Goal: Task Accomplishment & Management: Use online tool/utility

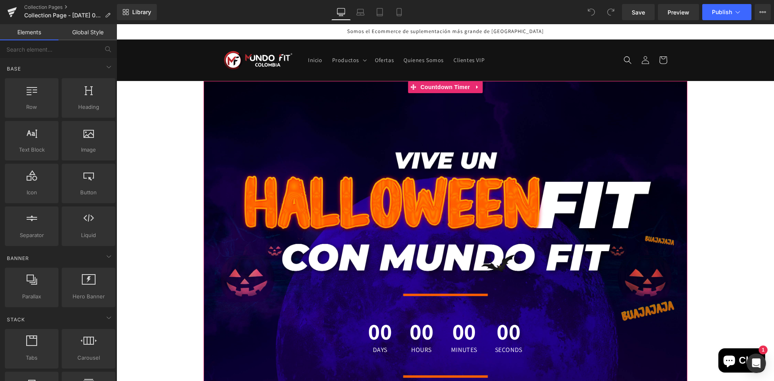
click at [325, 169] on div "00 Days 00 Hours 00 Minutes 00 Seconds Countdown Timer" at bounding box center [446, 274] width 484 height 387
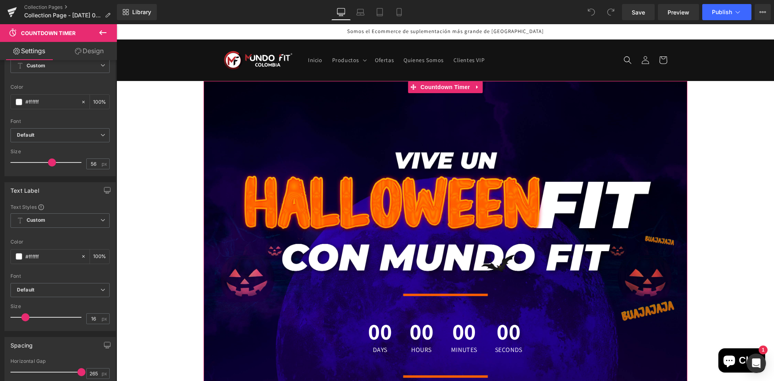
scroll to position [161, 0]
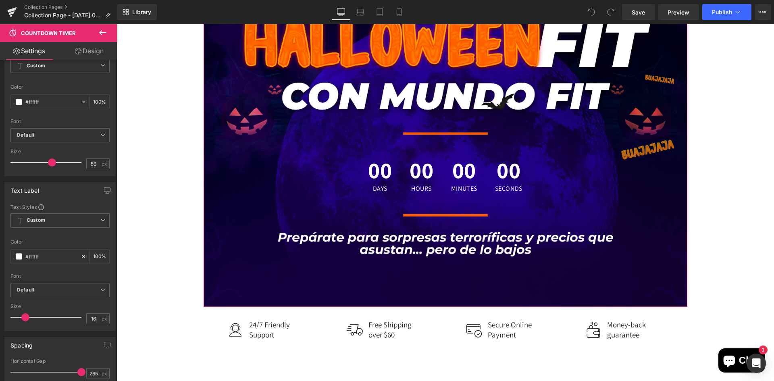
click at [323, 164] on div "00 Days 00 Hours 00 Minutes 00 Seconds" at bounding box center [446, 175] width 484 height 49
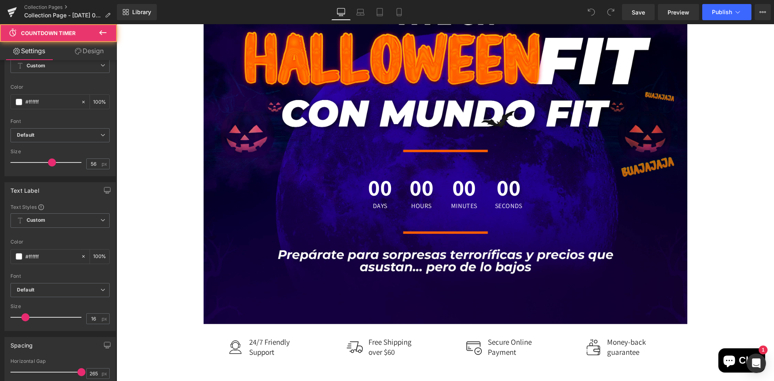
scroll to position [0, 0]
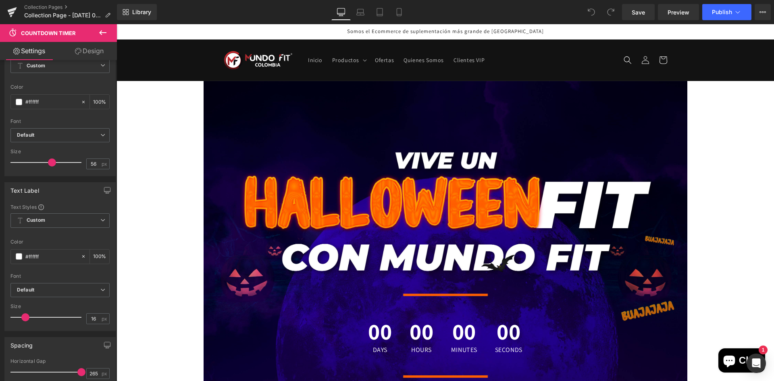
click at [229, 142] on div "00 Days 00 Hours 00 Minutes 00 Seconds Countdown Timer" at bounding box center [446, 274] width 484 height 387
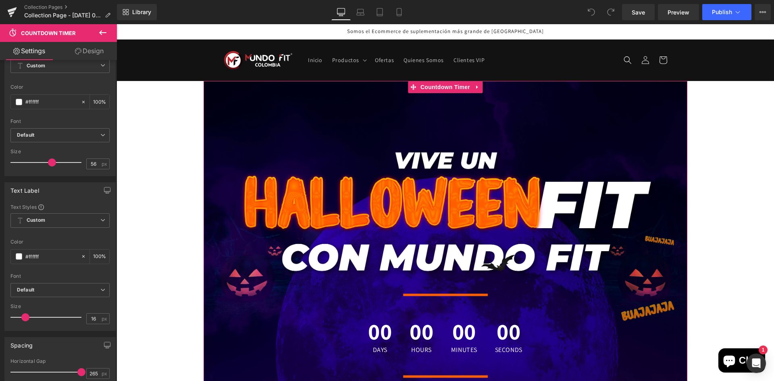
click at [452, 94] on div "00 Days 00 Hours 00 Minutes 00 Seconds Countdown Timer" at bounding box center [446, 274] width 484 height 387
click at [453, 90] on span "Countdown Timer" at bounding box center [445, 87] width 54 height 12
click at [475, 90] on icon at bounding box center [477, 87] width 6 height 6
click at [483, 85] on icon at bounding box center [483, 87] width 6 height 6
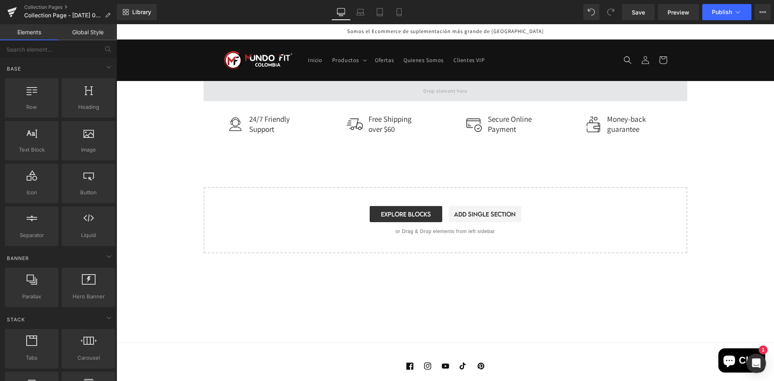
click at [237, 86] on span at bounding box center [446, 91] width 484 height 20
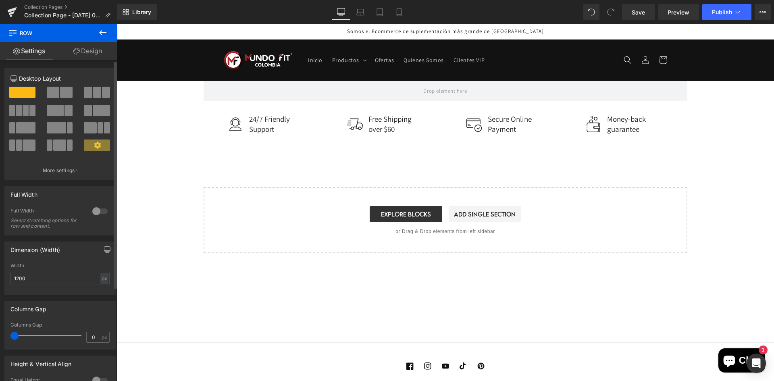
click at [28, 93] on span at bounding box center [22, 92] width 26 height 11
click at [23, 89] on span at bounding box center [22, 92] width 26 height 11
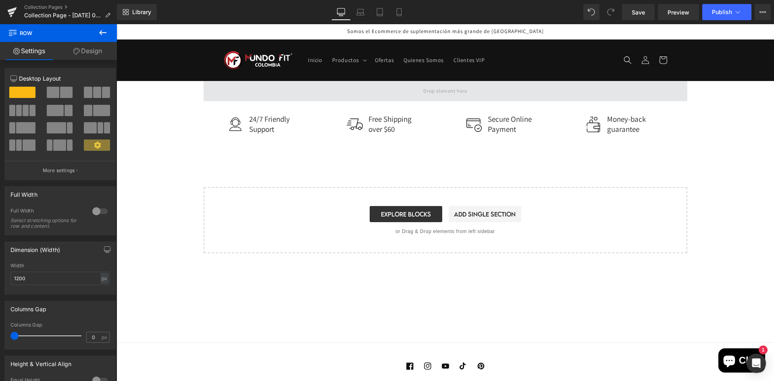
drag, startPoint x: 140, startPoint y: 113, endPoint x: 211, endPoint y: 88, distance: 75.5
click at [221, 88] on span at bounding box center [446, 91] width 484 height 20
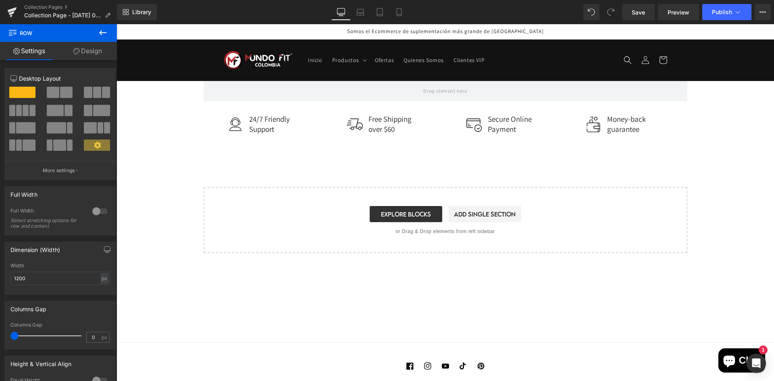
click at [97, 32] on button at bounding box center [103, 33] width 28 height 18
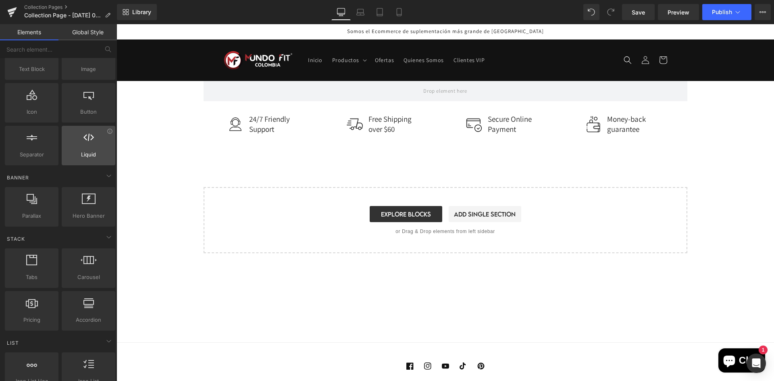
scroll to position [161, 0]
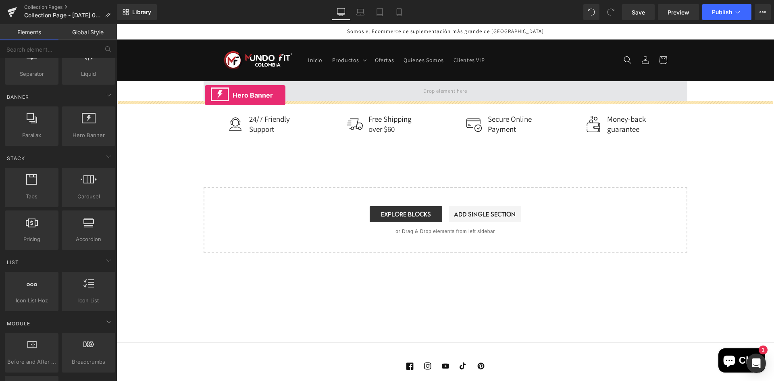
drag, startPoint x: 197, startPoint y: 156, endPoint x: 205, endPoint y: 95, distance: 61.4
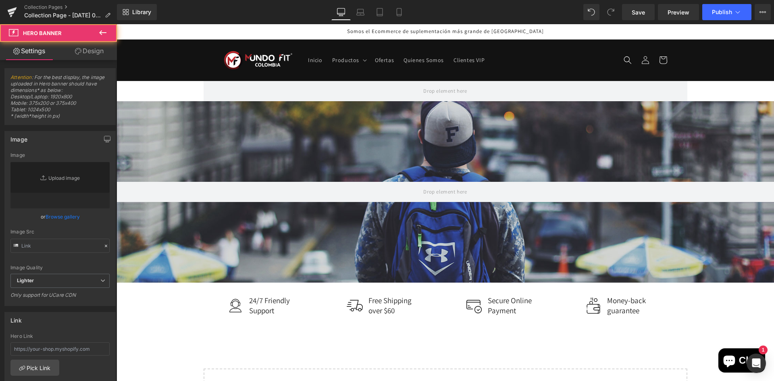
type input "https://d1um8515vdn9kb.cloudfront.net/images/hero.jpg"
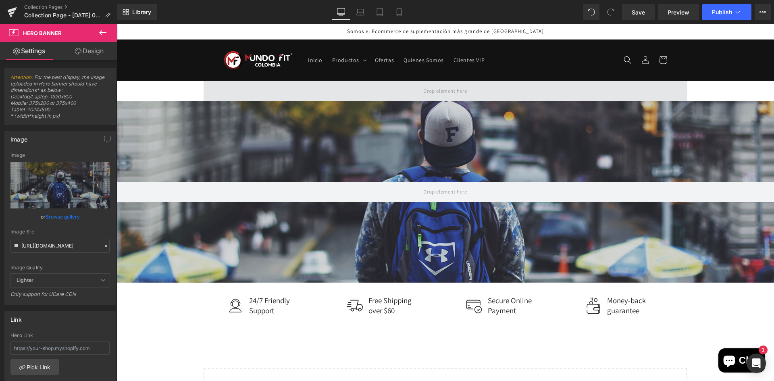
click at [258, 81] on span at bounding box center [446, 91] width 484 height 20
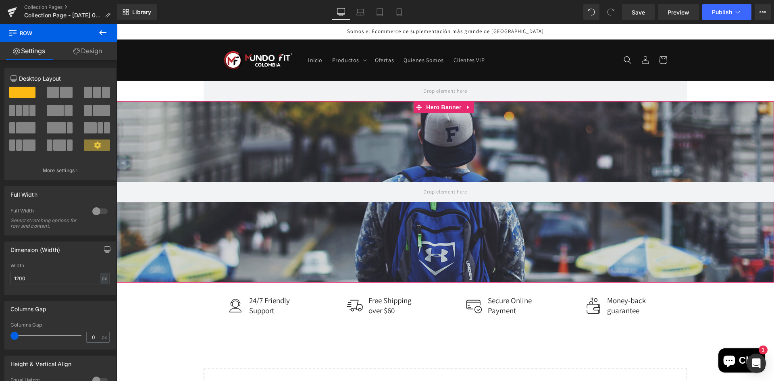
click at [286, 178] on div at bounding box center [444, 191] width 657 height 181
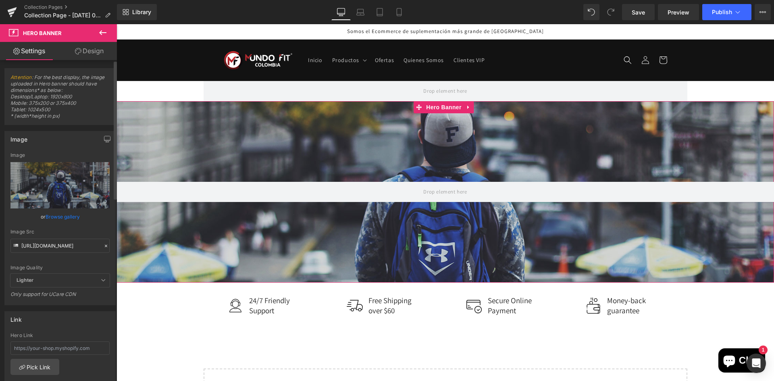
click at [62, 217] on link "Browse gallery" at bounding box center [63, 217] width 34 height 14
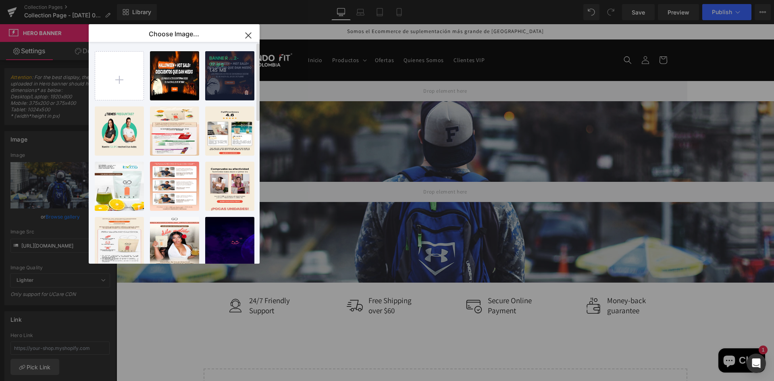
click at [231, 77] on div "BANNER ...2-02.jpg 1.45 MB" at bounding box center [229, 75] width 49 height 49
type input "[URL][DOMAIN_NAME]"
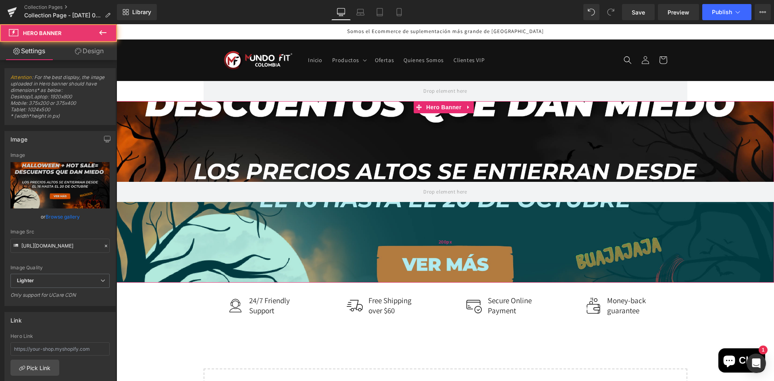
drag, startPoint x: 241, startPoint y: 197, endPoint x: 242, endPoint y: 206, distance: 8.9
click at [242, 206] on div "Hero Banner 200px 200px" at bounding box center [444, 191] width 657 height 181
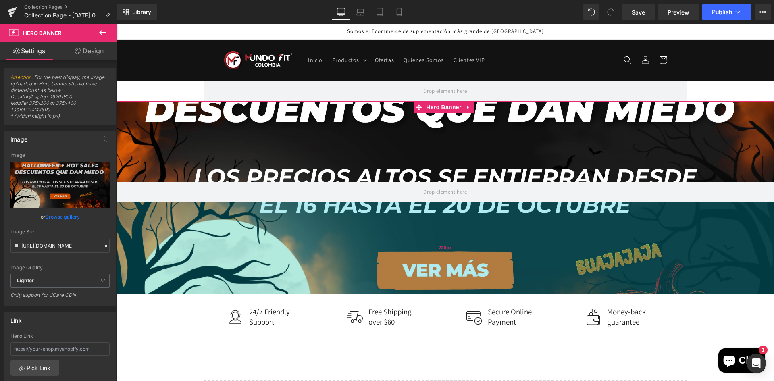
click at [247, 218] on div "228px" at bounding box center [444, 248] width 657 height 92
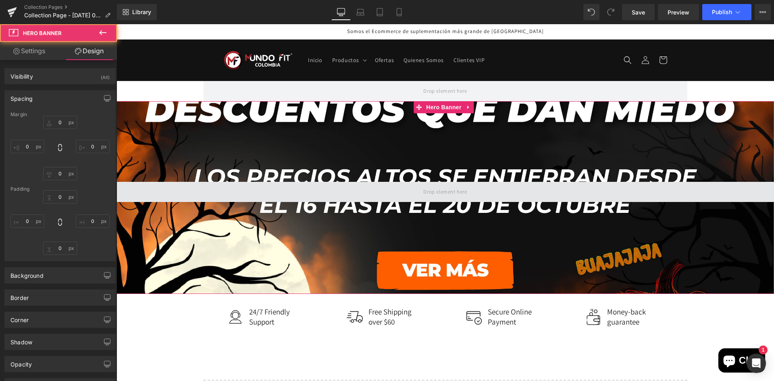
type input "0"
type input "200"
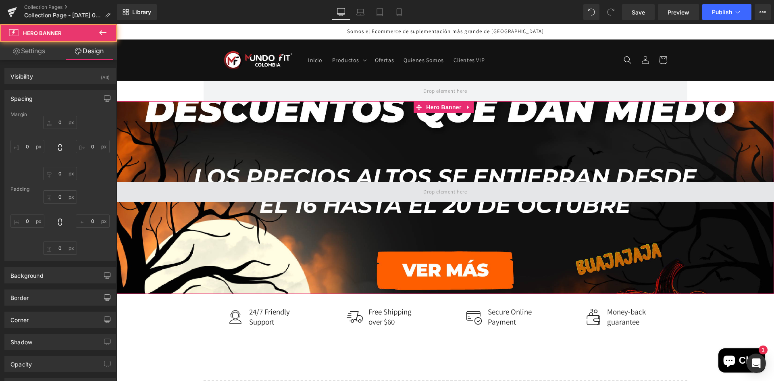
type input "0"
type input "228"
type input "0"
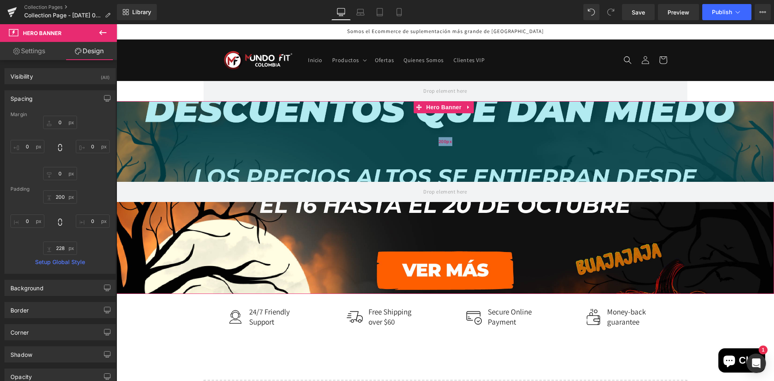
click at [164, 159] on div "200px" at bounding box center [444, 141] width 657 height 81
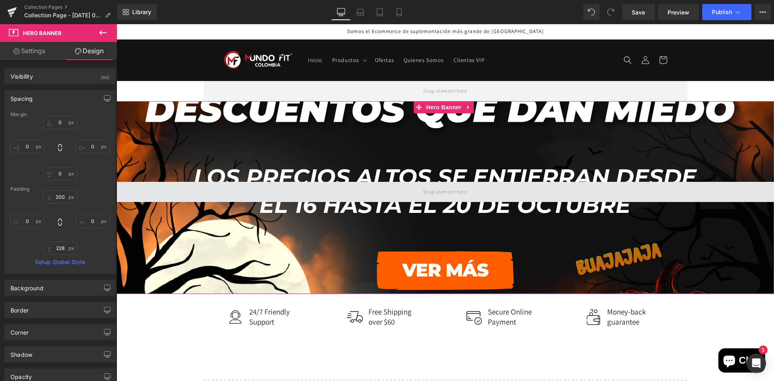
click at [164, 182] on span at bounding box center [444, 192] width 657 height 20
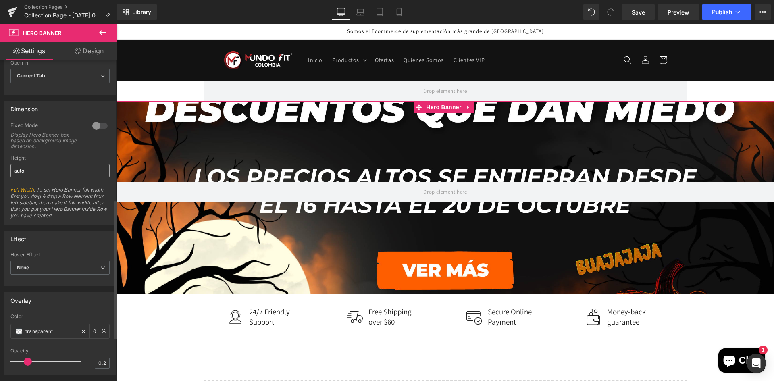
scroll to position [322, 0]
click at [98, 127] on div at bounding box center [99, 125] width 19 height 13
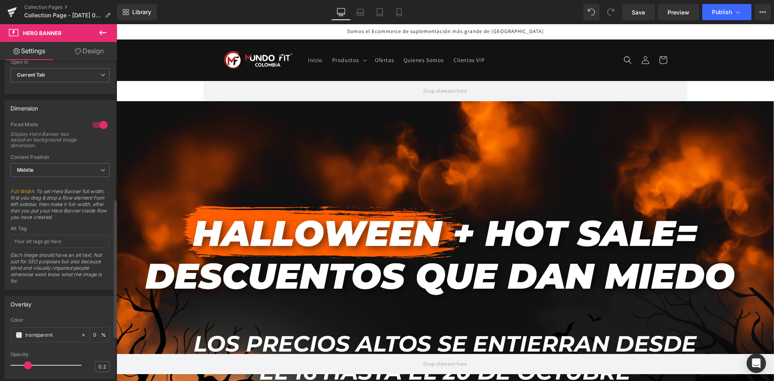
click at [98, 127] on div at bounding box center [99, 125] width 19 height 13
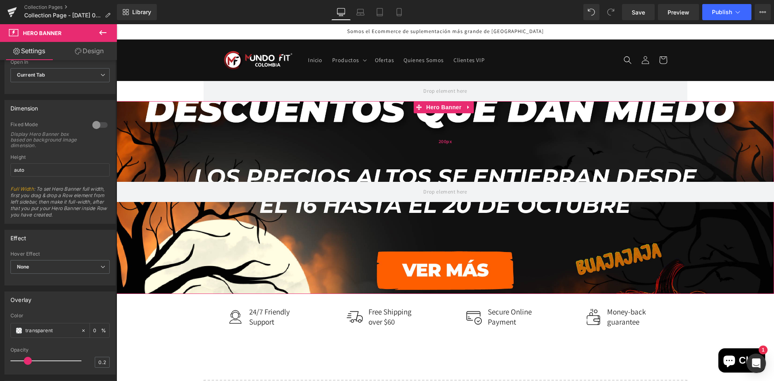
click at [214, 156] on div "200px" at bounding box center [444, 141] width 657 height 81
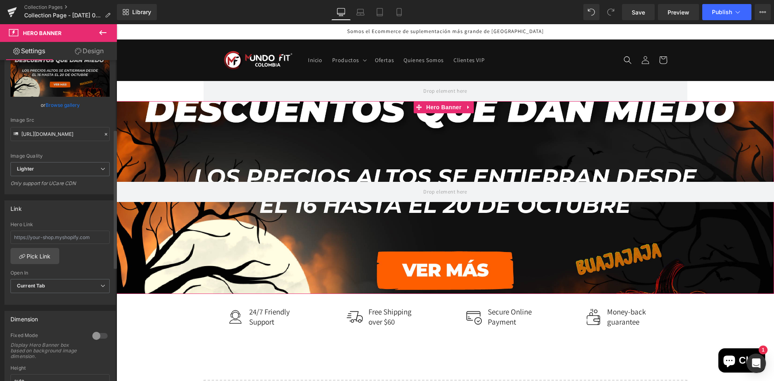
scroll to position [0, 0]
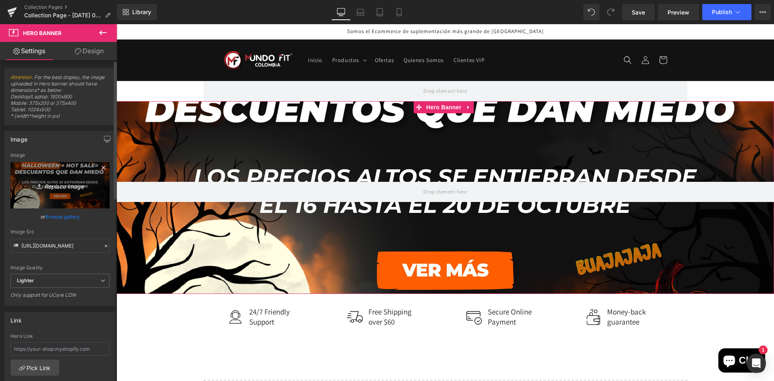
click at [69, 182] on icon "Replace Image" at bounding box center [60, 185] width 64 height 10
click at [59, 217] on link "Browse gallery" at bounding box center [63, 217] width 34 height 14
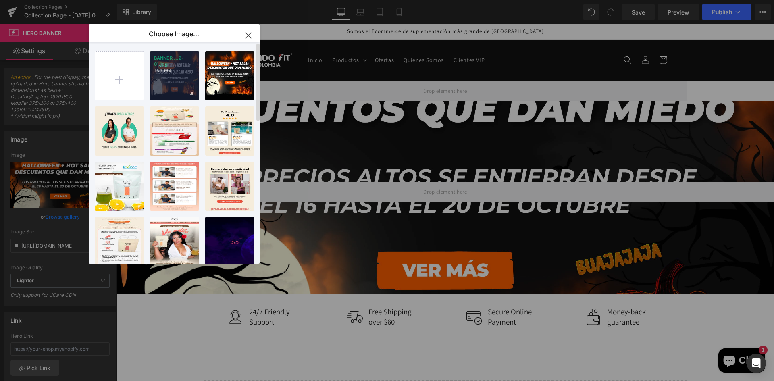
click at [175, 92] on div "BANNER ...2-01.jpg 1.64 MB" at bounding box center [174, 75] width 49 height 49
type input "[URL][DOMAIN_NAME]"
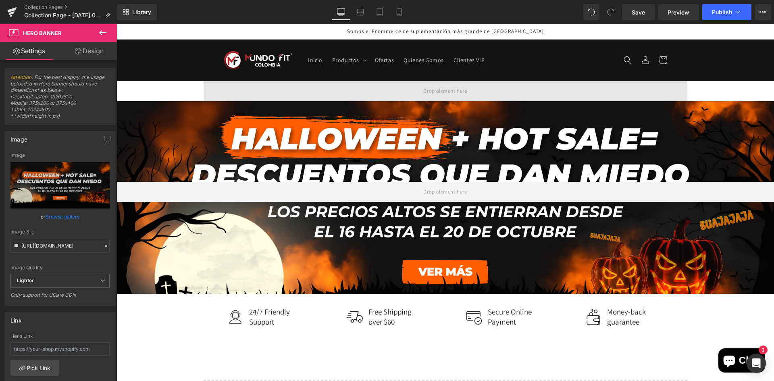
click at [319, 96] on span at bounding box center [446, 91] width 484 height 20
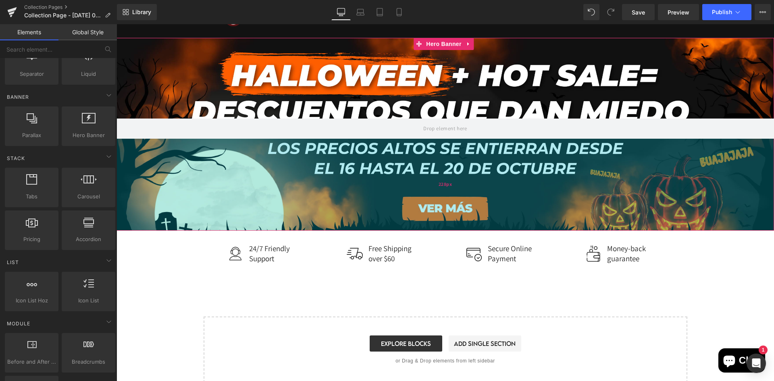
scroll to position [121, 0]
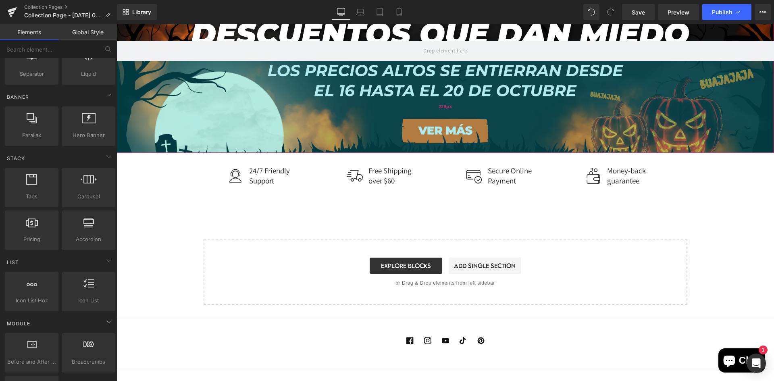
click at [382, 148] on div "228px" at bounding box center [444, 107] width 657 height 92
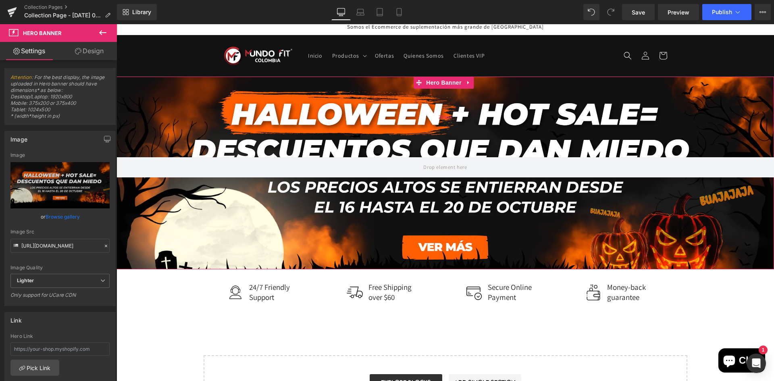
scroll to position [0, 0]
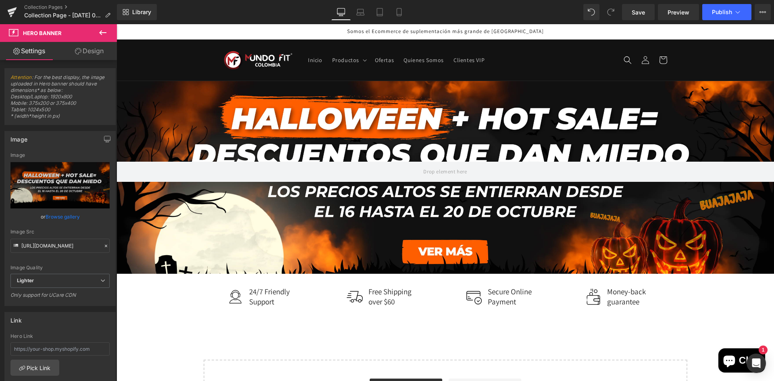
click at [110, 37] on button at bounding box center [103, 33] width 28 height 18
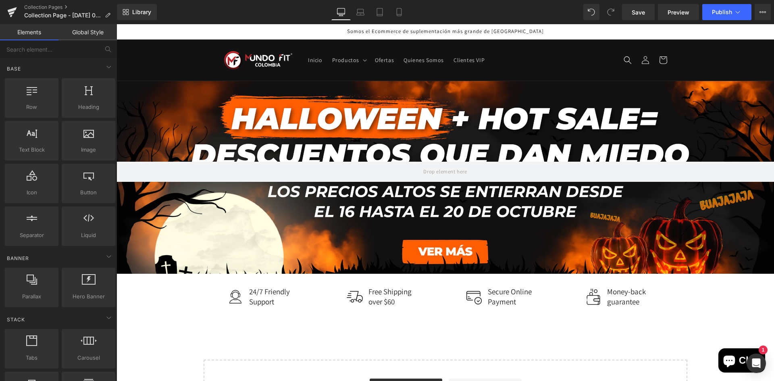
click at [178, 298] on div "Hero Banner 200px 228px Image 24/7 Friendly Support Text Block Row Image Free S…" at bounding box center [444, 253] width 657 height 345
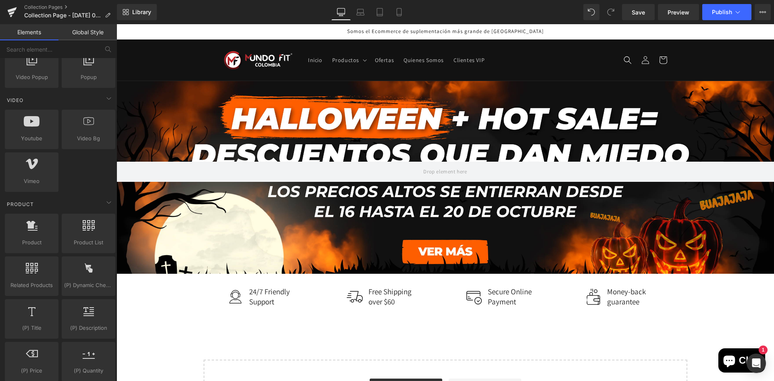
scroll to position [605, 0]
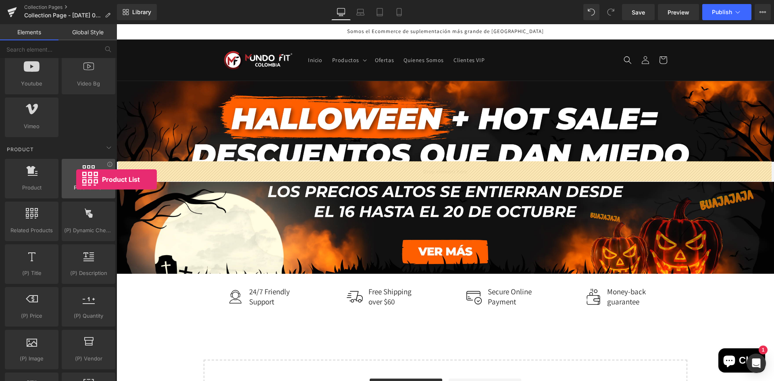
drag, startPoint x: 75, startPoint y: 189, endPoint x: 76, endPoint y: 179, distance: 10.1
click at [76, 179] on div "Product List products, lists, collections, goods, sells" at bounding box center [89, 179] width 54 height 40
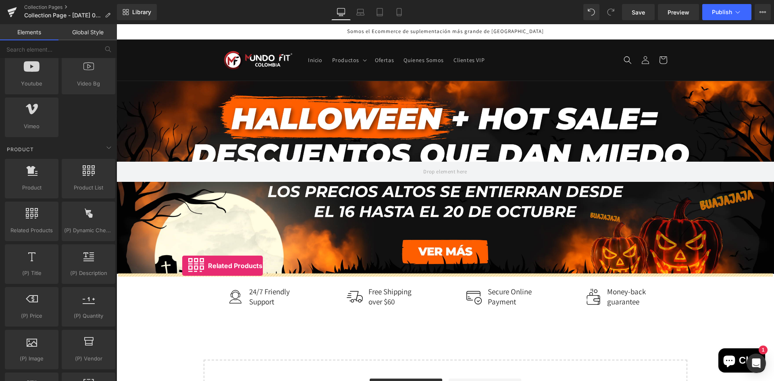
drag, startPoint x: 145, startPoint y: 243, endPoint x: 182, endPoint y: 266, distance: 44.0
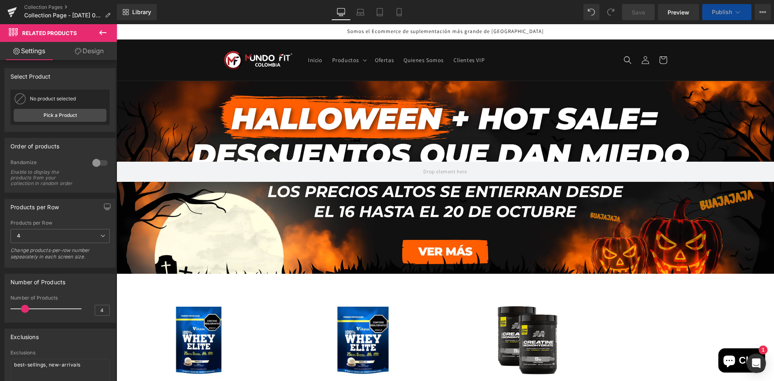
scroll to position [121, 0]
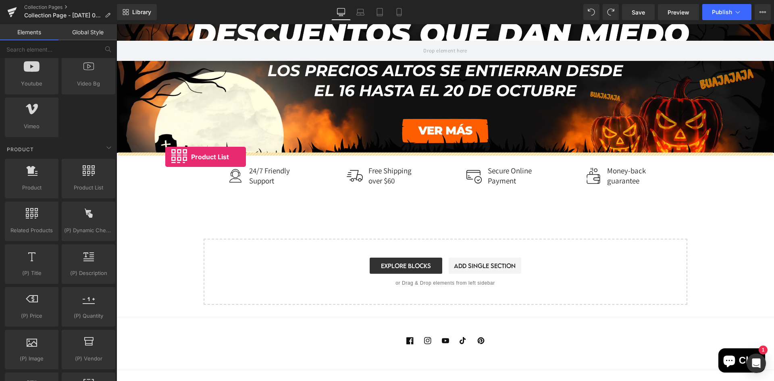
drag, startPoint x: 200, startPoint y: 199, endPoint x: 165, endPoint y: 157, distance: 54.7
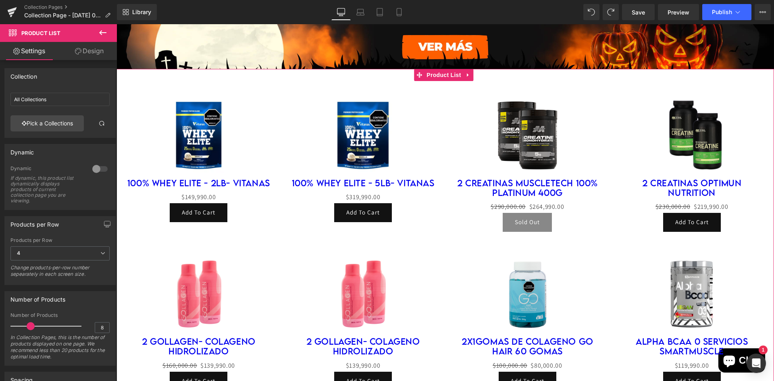
scroll to position [161, 0]
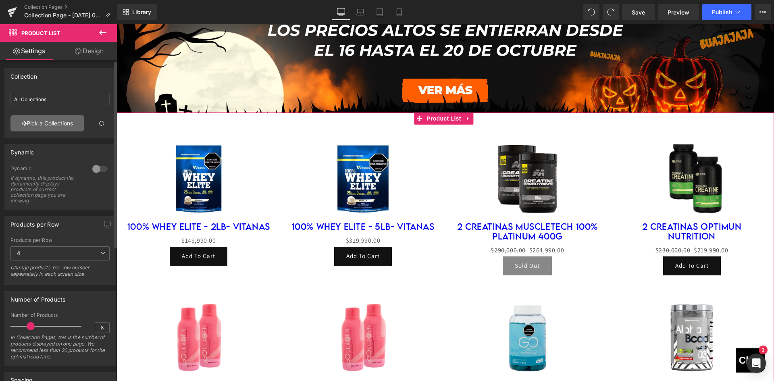
click at [73, 123] on link "Pick a Collections" at bounding box center [46, 123] width 73 height 16
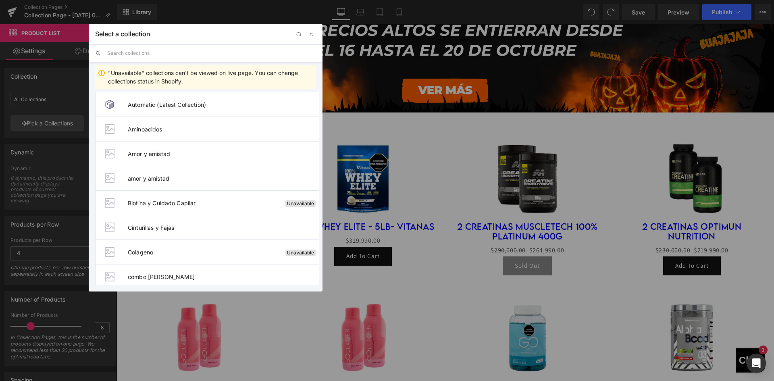
click at [170, 53] on input "text" at bounding box center [211, 53] width 209 height 18
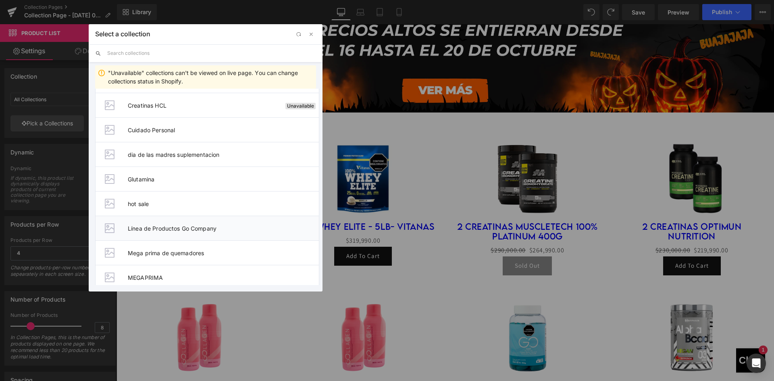
scroll to position [363, 0]
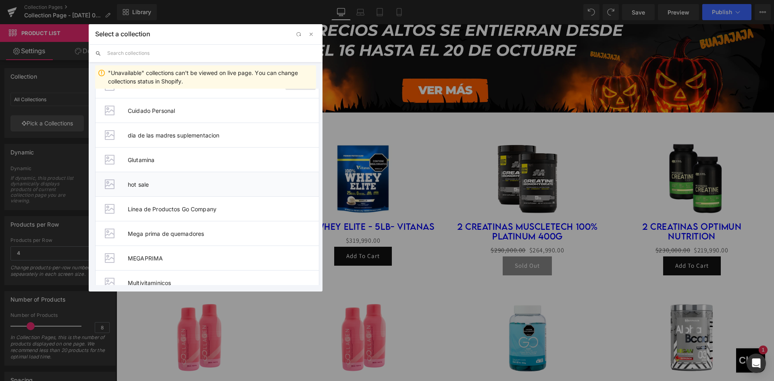
click at [190, 180] on li "hot sale" at bounding box center [207, 184] width 224 height 25
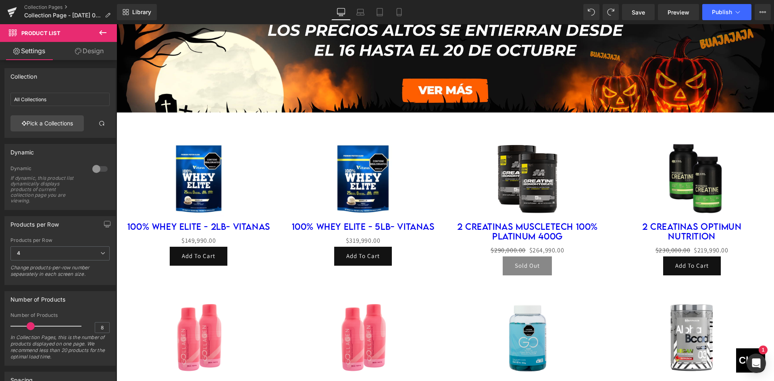
type input "hot sale"
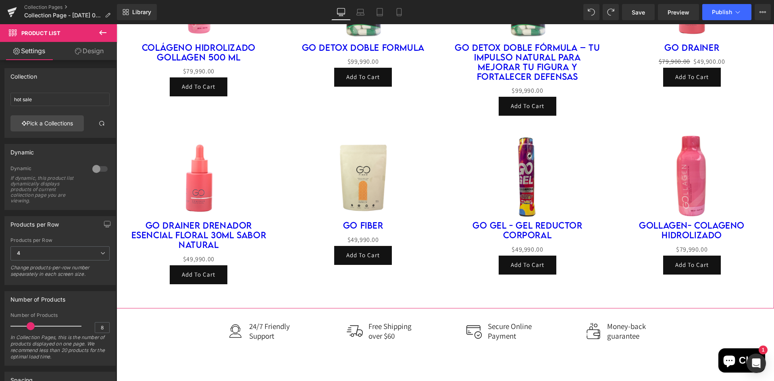
scroll to position [322, 0]
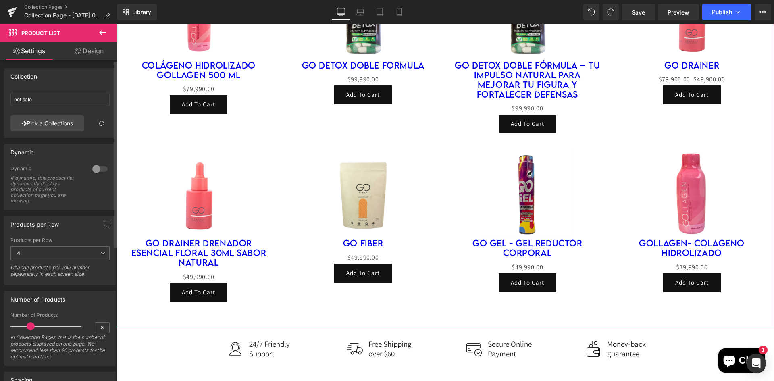
click at [95, 165] on div at bounding box center [99, 168] width 19 height 13
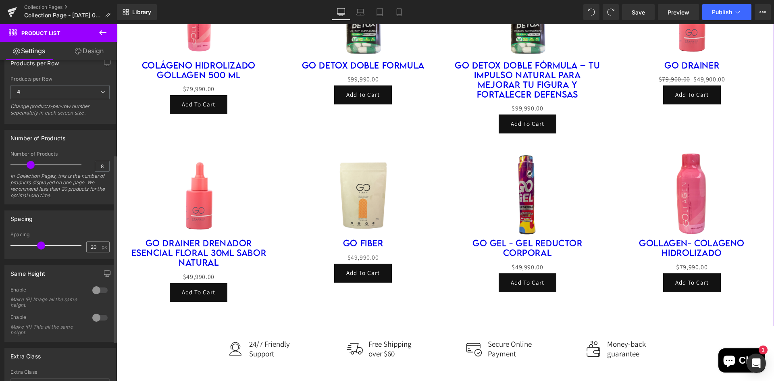
scroll to position [0, 0]
click at [91, 293] on div at bounding box center [99, 290] width 19 height 13
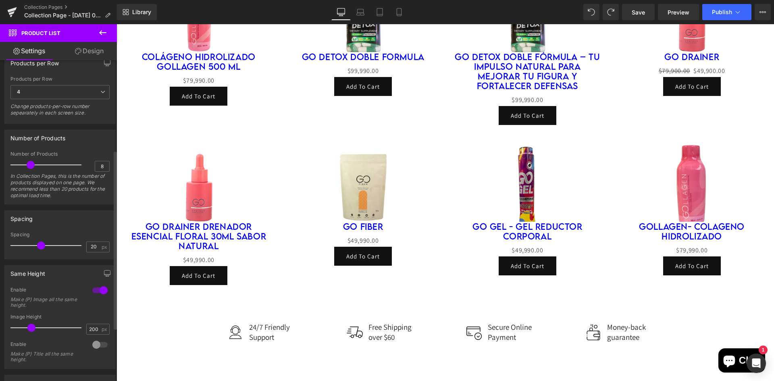
click at [96, 342] on div at bounding box center [99, 344] width 19 height 13
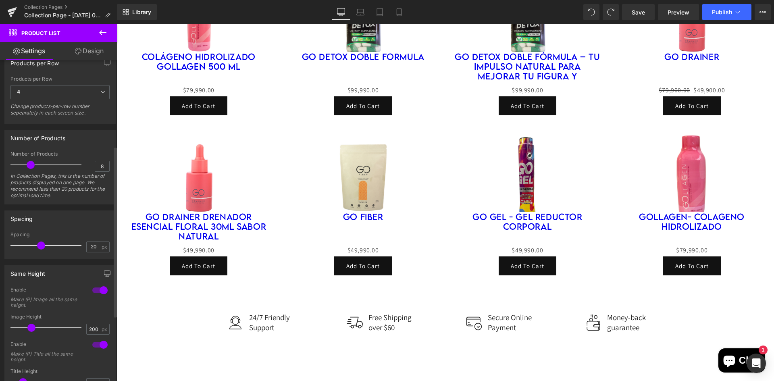
click at [92, 289] on div at bounding box center [99, 290] width 19 height 13
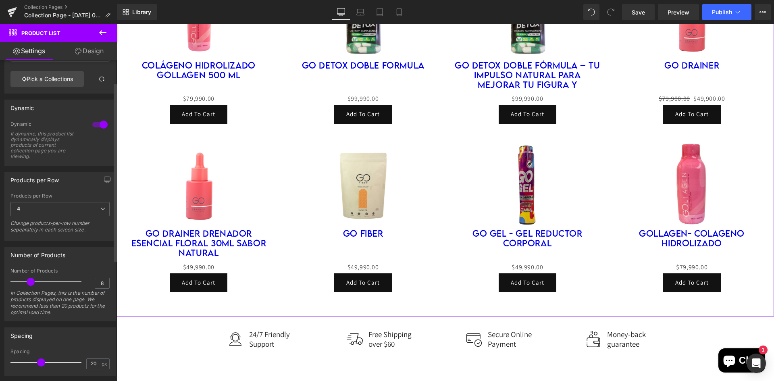
scroll to position [40, 0]
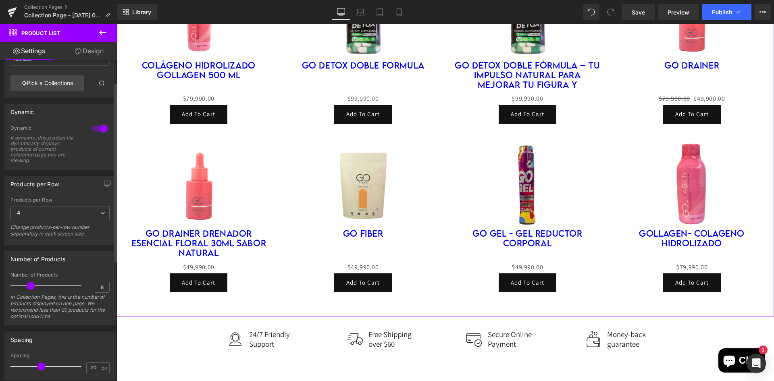
click at [97, 128] on div at bounding box center [99, 128] width 19 height 13
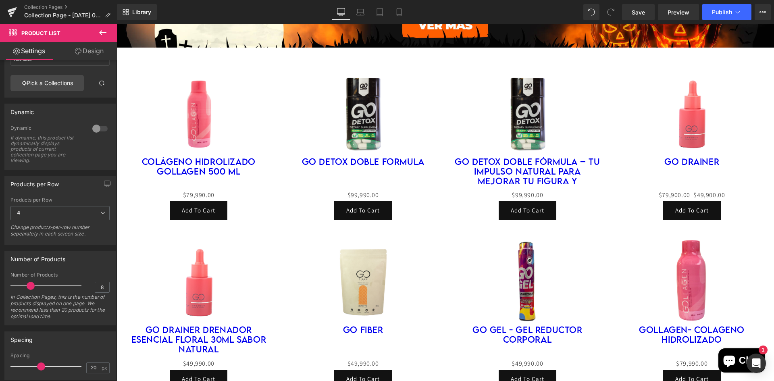
scroll to position [152, 0]
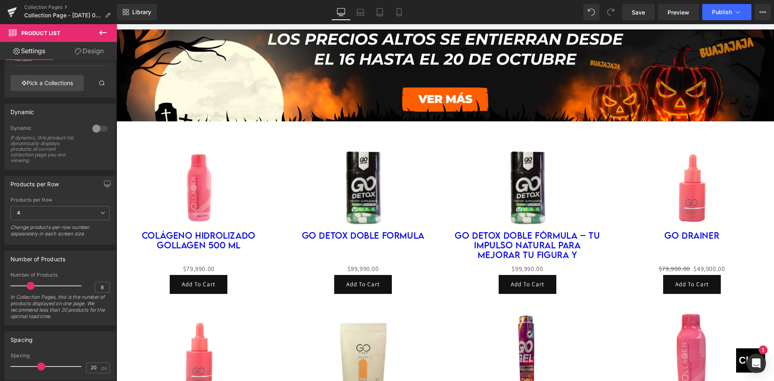
click at [104, 41] on button at bounding box center [103, 33] width 28 height 18
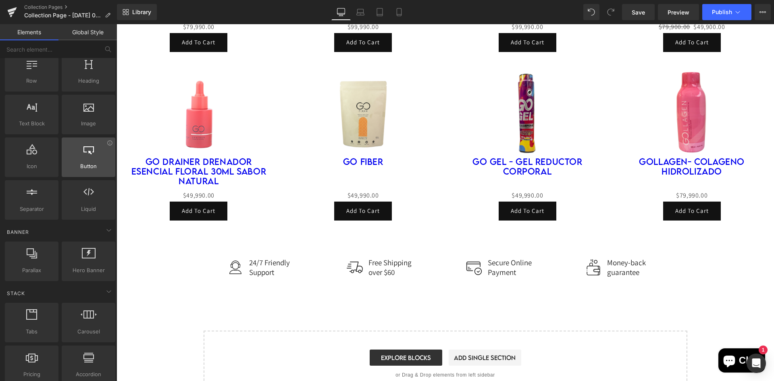
scroll to position [40, 0]
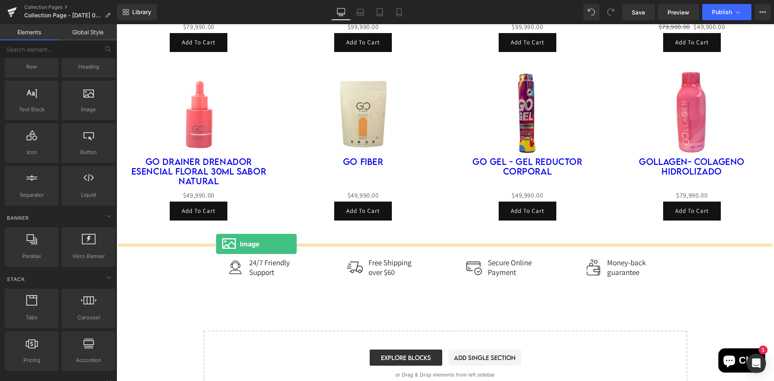
drag, startPoint x: 199, startPoint y: 137, endPoint x: 216, endPoint y: 244, distance: 107.8
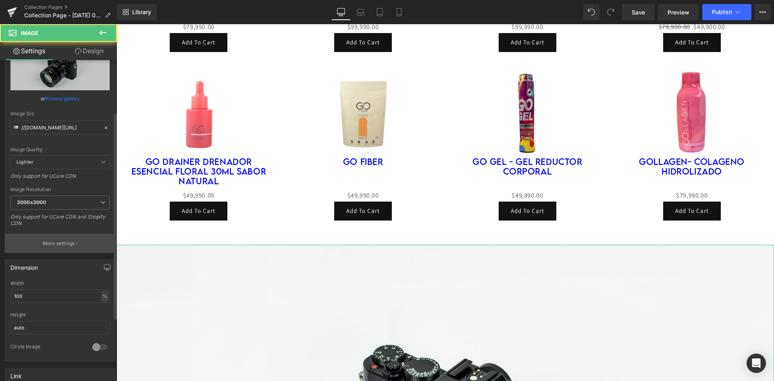
scroll to position [81, 0]
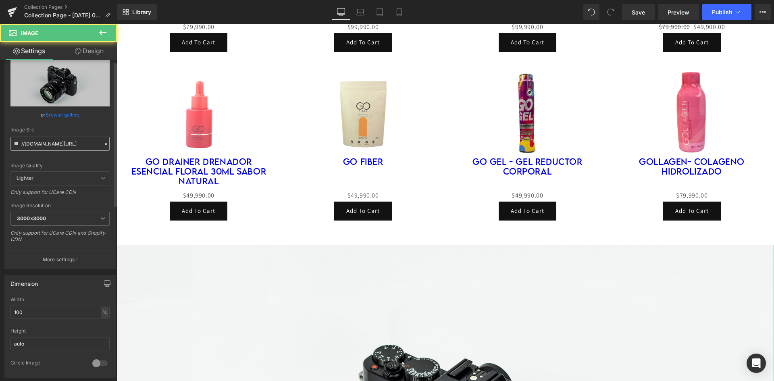
scroll to position [0, 0]
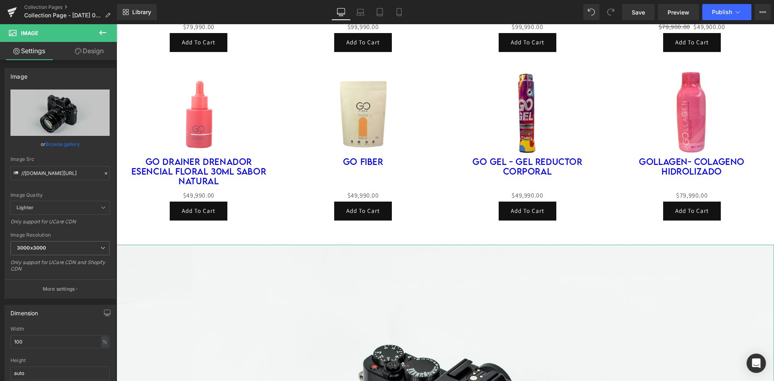
click at [73, 147] on link "Browse gallery" at bounding box center [63, 144] width 34 height 14
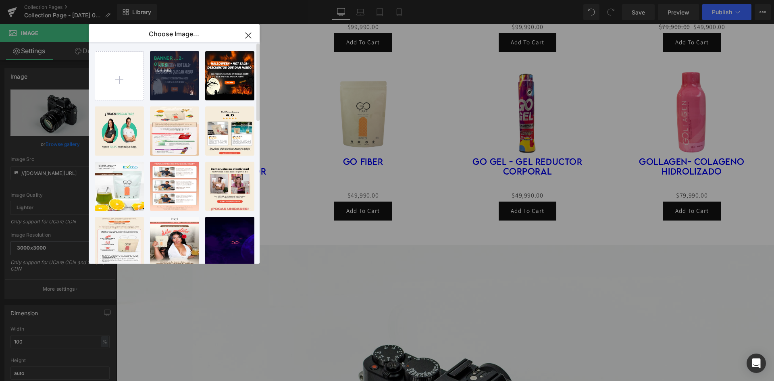
click at [192, 73] on div "BANNER ...2-01.jpg 1.64 MB" at bounding box center [174, 75] width 49 height 49
type input "[URL][DOMAIN_NAME]"
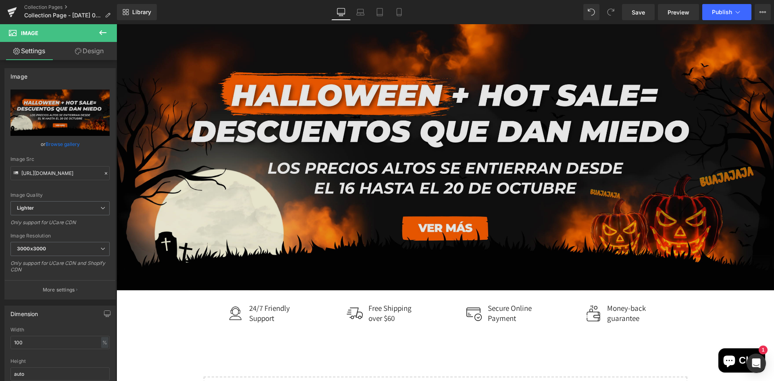
scroll to position [717, 0]
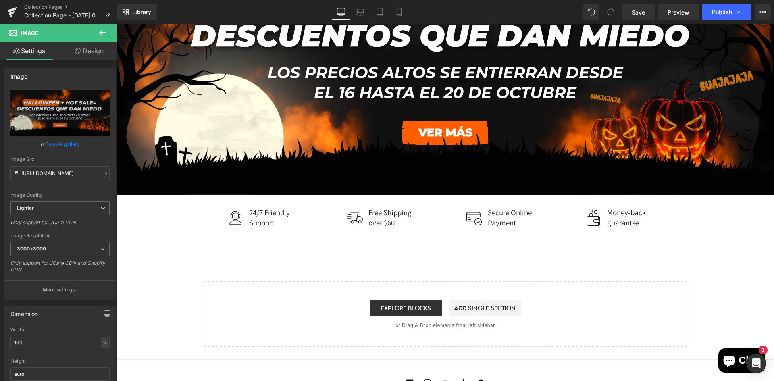
click at [103, 33] on icon at bounding box center [103, 33] width 10 height 10
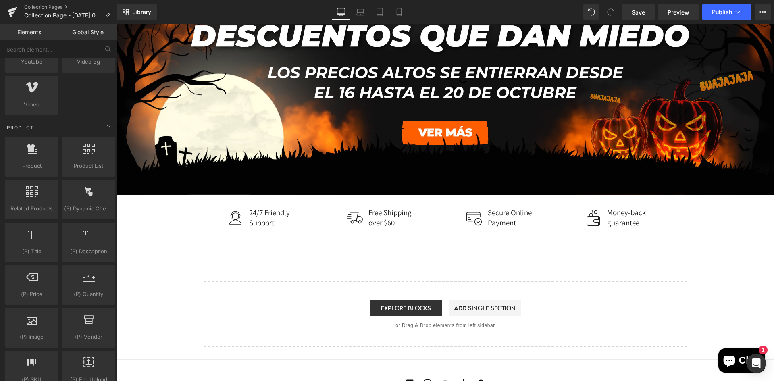
scroll to position [645, 0]
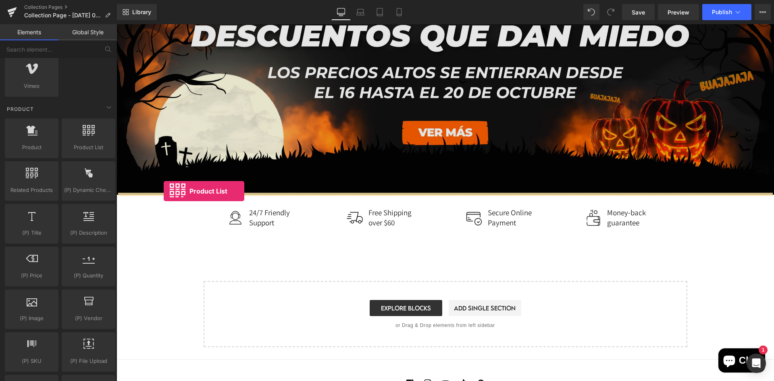
drag, startPoint x: 204, startPoint y: 178, endPoint x: 164, endPoint y: 191, distance: 42.8
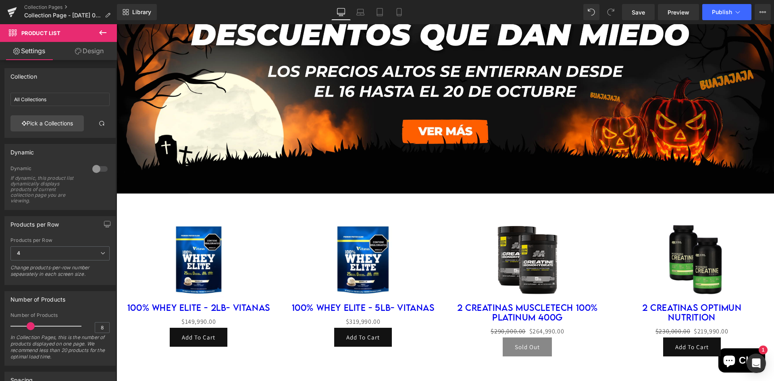
scroll to position [809, 0]
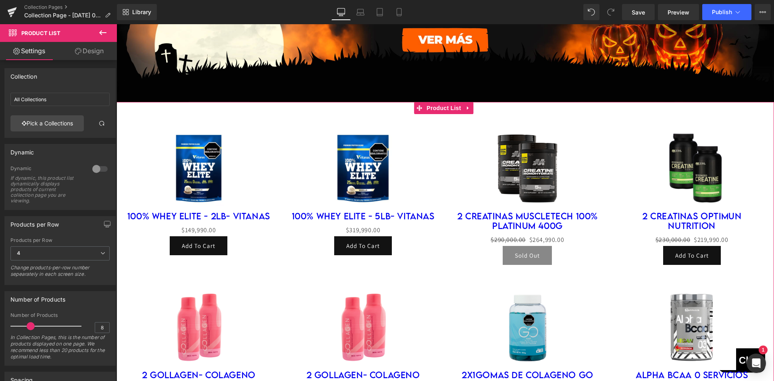
click at [127, 133] on div "Sale Off" at bounding box center [199, 166] width 148 height 89
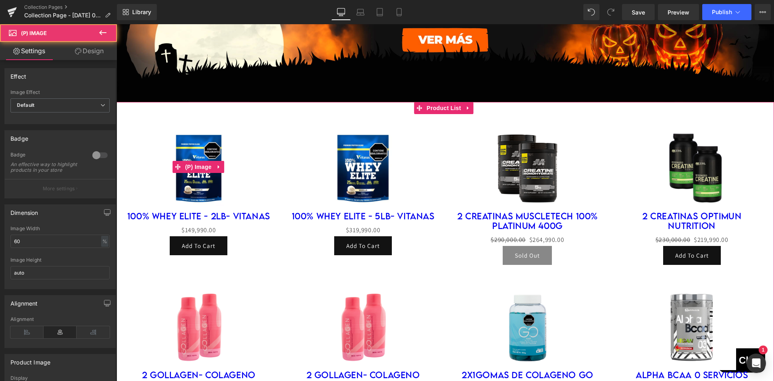
click at [131, 144] on div "Sale Off" at bounding box center [199, 166] width 148 height 89
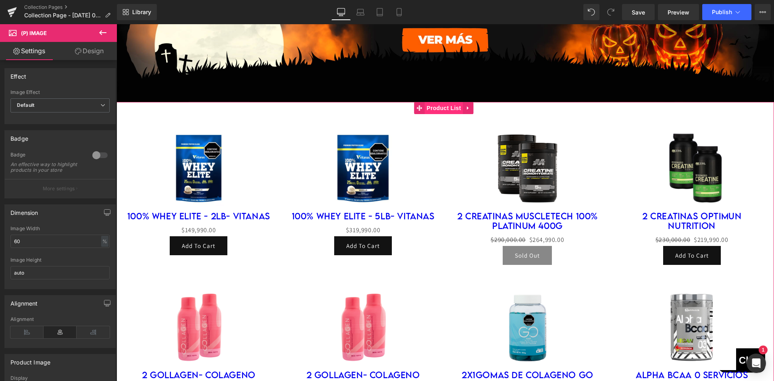
click at [425, 110] on span "Product List" at bounding box center [443, 108] width 38 height 12
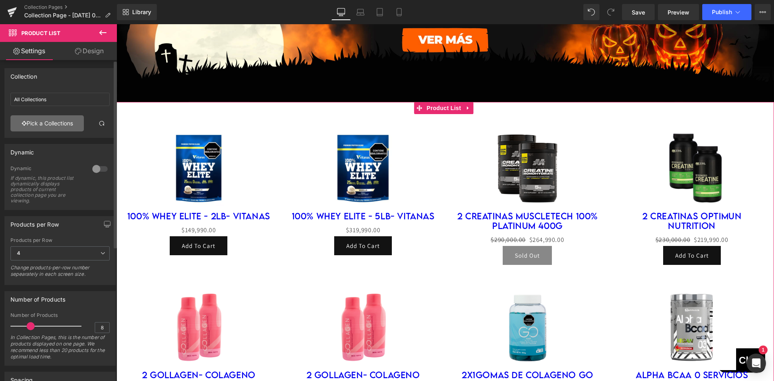
click at [71, 119] on link "Pick a Collections" at bounding box center [46, 123] width 73 height 16
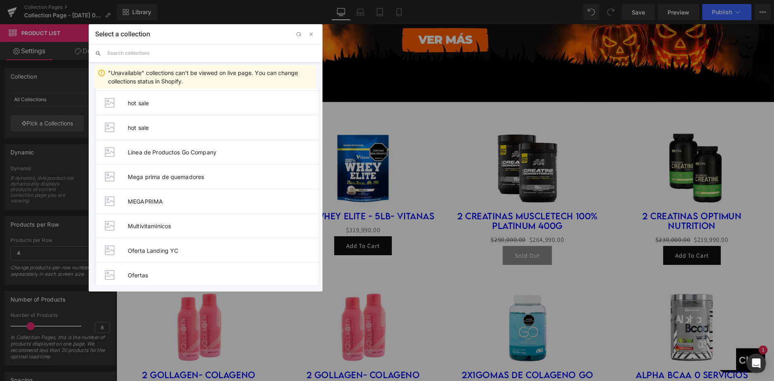
scroll to position [363, 0]
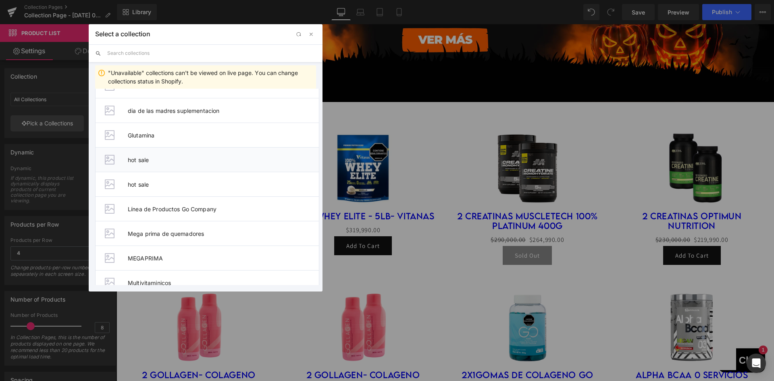
click at [188, 167] on li "hot sale" at bounding box center [207, 159] width 224 height 25
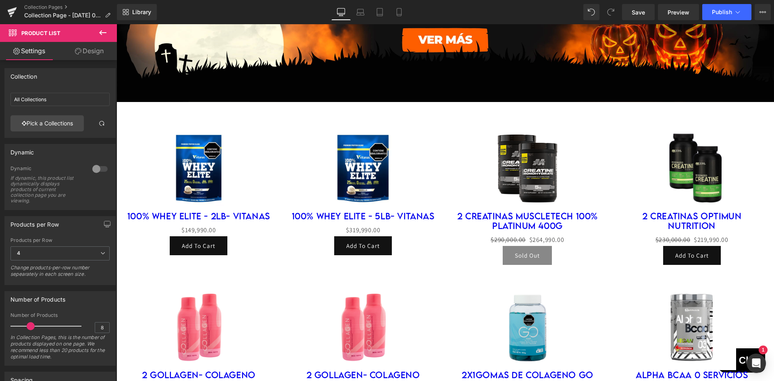
type input "hot sale"
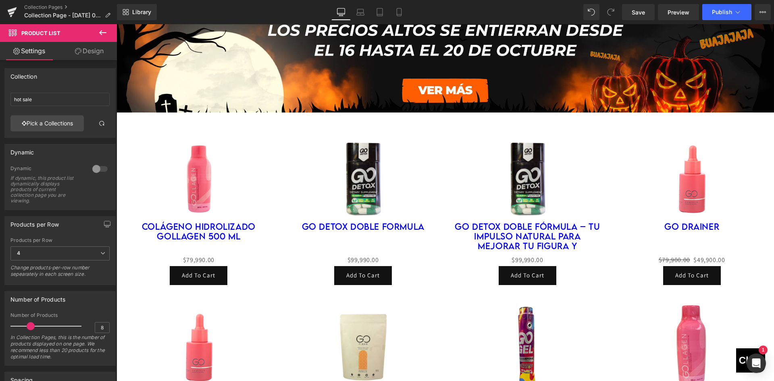
scroll to position [81, 0]
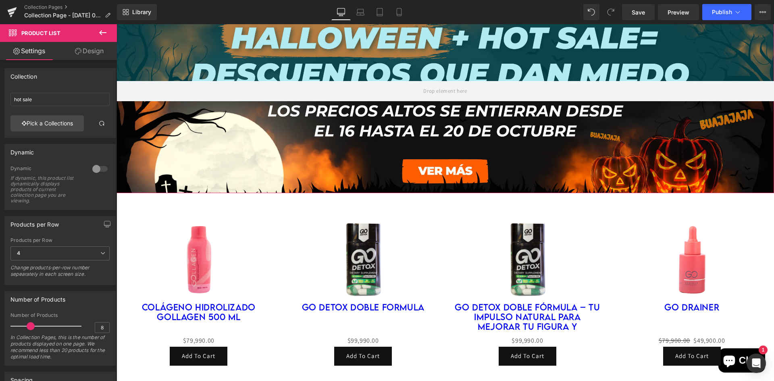
click at [732, 23] on div "Library Desktop Desktop Laptop Tablet Mobile Save Preview Publish Scheduled Vie…" at bounding box center [445, 12] width 657 height 24
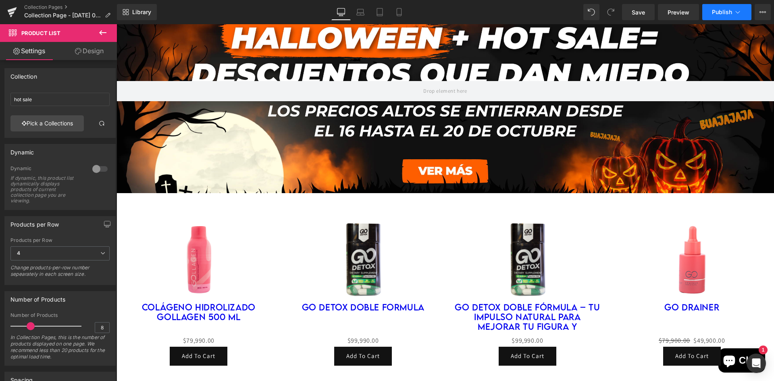
click at [732, 14] on button "Publish" at bounding box center [726, 12] width 49 height 16
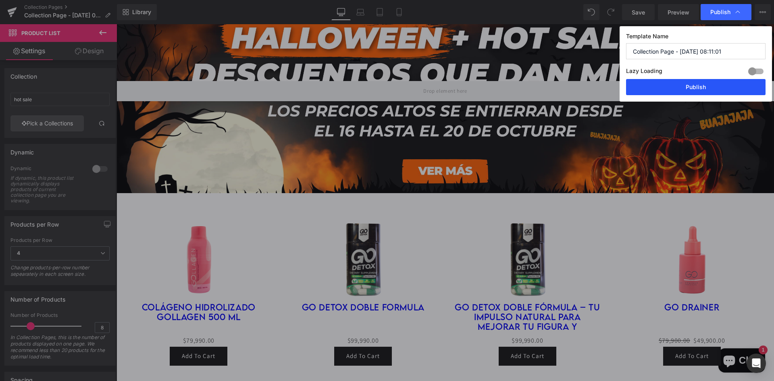
click at [714, 84] on button "Publish" at bounding box center [695, 87] width 139 height 16
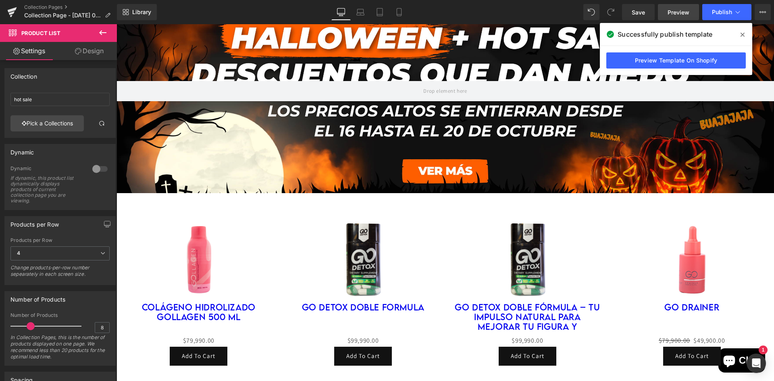
click at [667, 14] on link "Preview" at bounding box center [678, 12] width 41 height 16
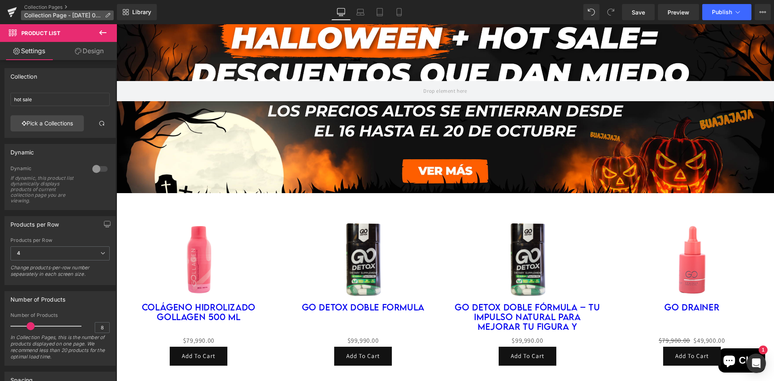
click at [68, 15] on span "Collection Page - [DATE] 08:11:01" at bounding box center [62, 15] width 77 height 6
click at [13, 8] on icon at bounding box center [12, 9] width 9 height 5
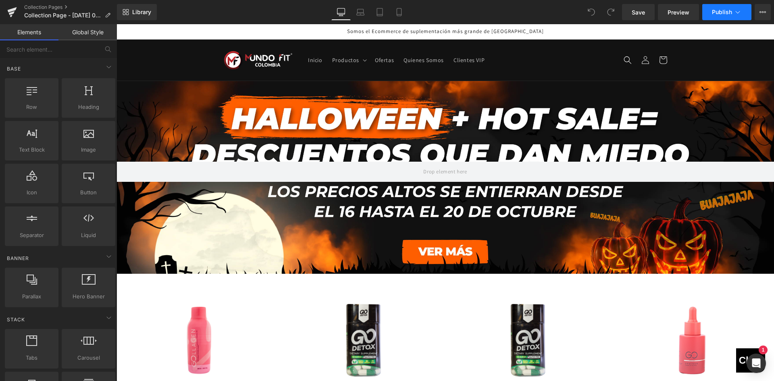
click at [724, 10] on span "Publish" at bounding box center [722, 12] width 20 height 6
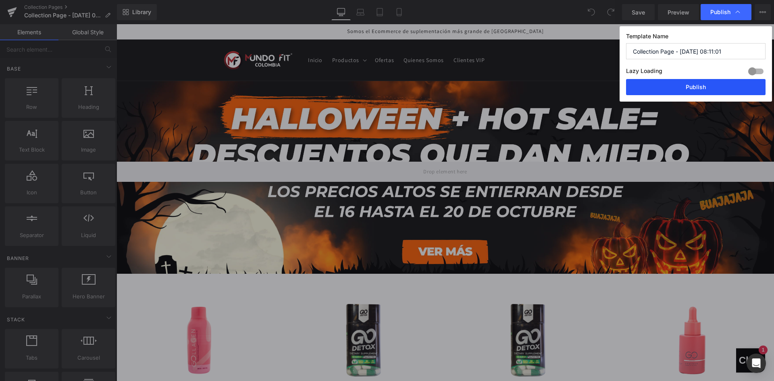
click at [697, 80] on button "Publish" at bounding box center [695, 87] width 139 height 16
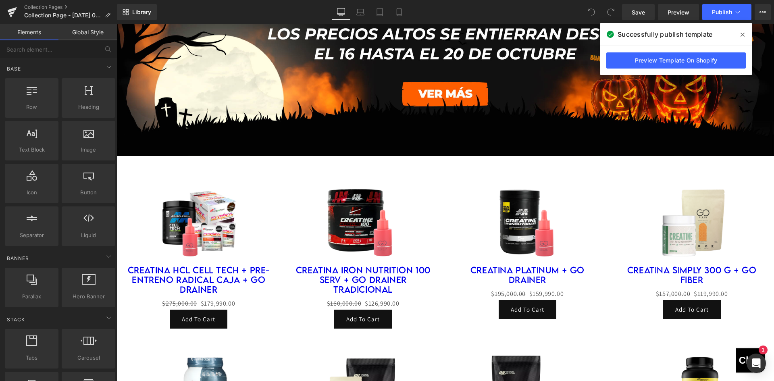
scroll to position [846, 0]
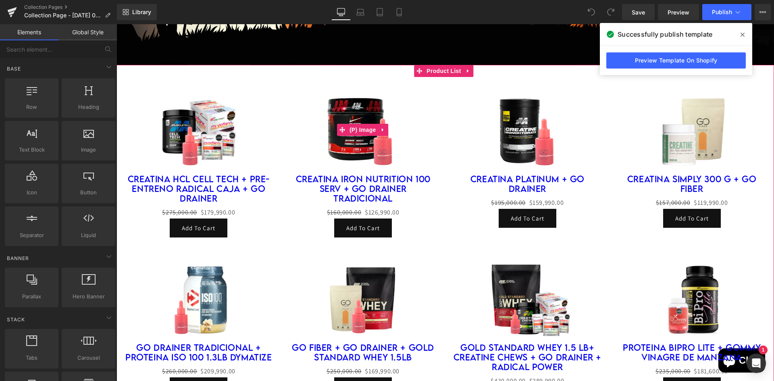
click at [407, 159] on div "Sale Off" at bounding box center [363, 129] width 148 height 89
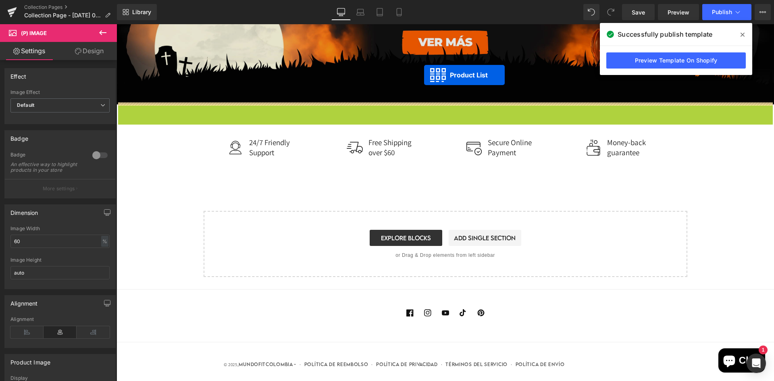
drag, startPoint x: 424, startPoint y: 70, endPoint x: 424, endPoint y: 75, distance: 5.3
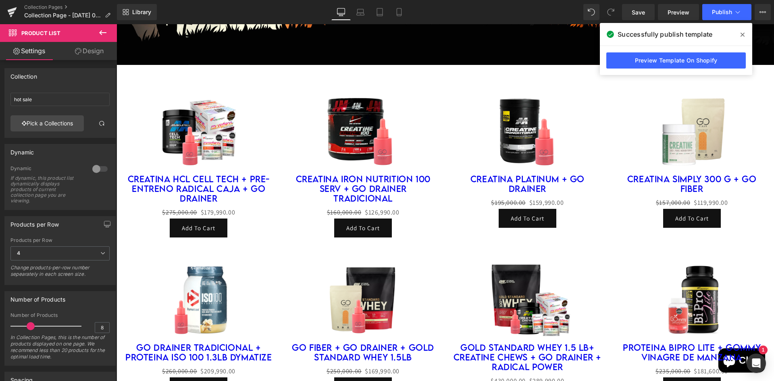
click at [737, 21] on div "Library Desktop Desktop Laptop Tablet Mobile Save Preview Publish Scheduled Vie…" at bounding box center [445, 12] width 657 height 24
click at [730, 15] on span "Publish" at bounding box center [722, 12] width 20 height 6
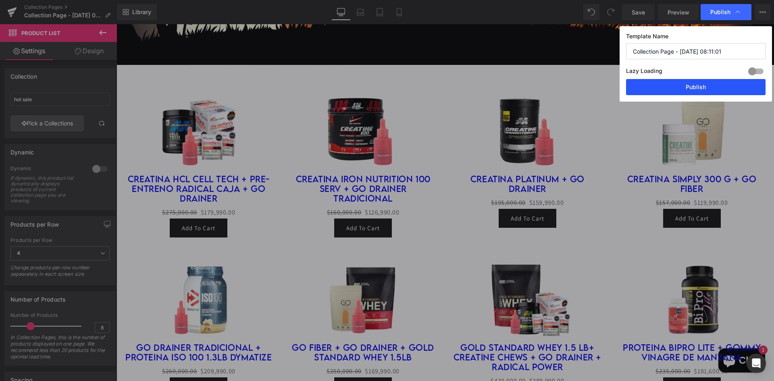
drag, startPoint x: 725, startPoint y: 86, endPoint x: 609, endPoint y: 62, distance: 119.0
click at [725, 86] on button "Publish" at bounding box center [695, 87] width 139 height 16
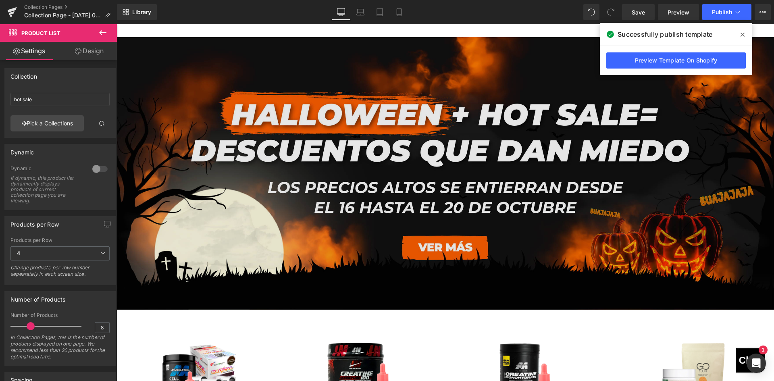
click at [301, 94] on img at bounding box center [444, 173] width 657 height 273
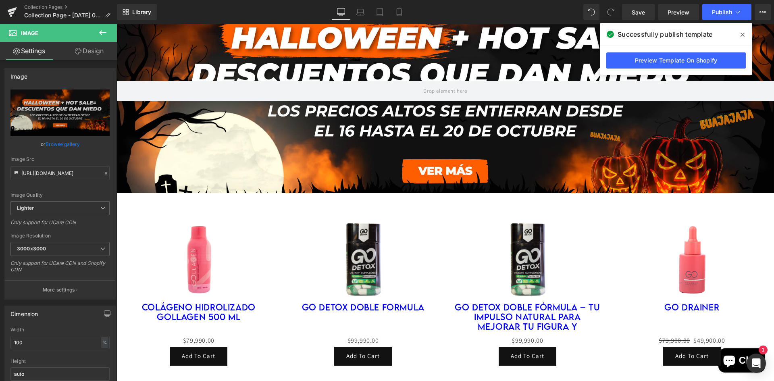
scroll to position [19, 0]
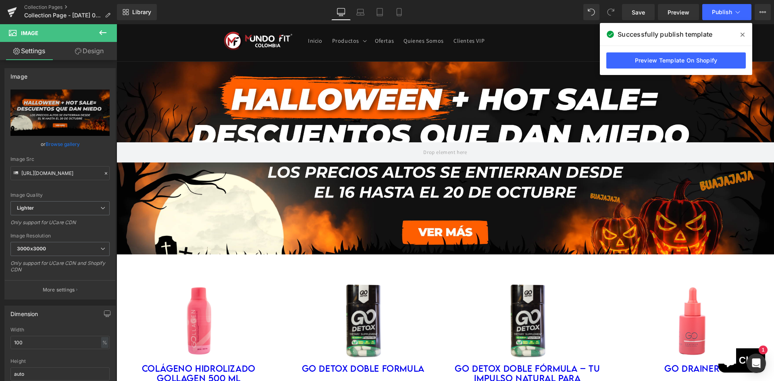
click at [316, 139] on div at bounding box center [444, 158] width 657 height 193
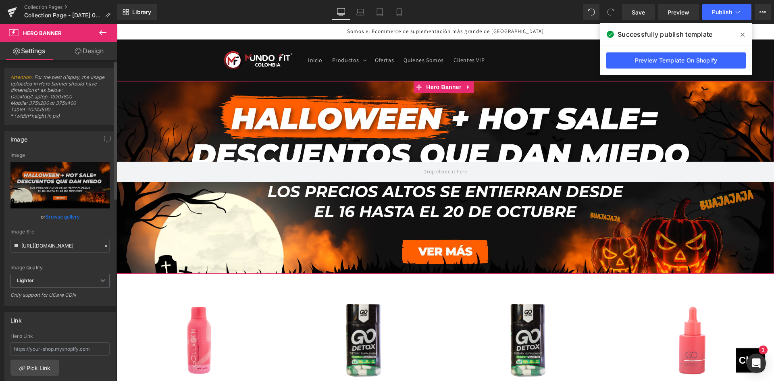
click at [96, 139] on div "Image" at bounding box center [60, 138] width 110 height 15
click at [101, 140] on button "button" at bounding box center [107, 138] width 13 height 15
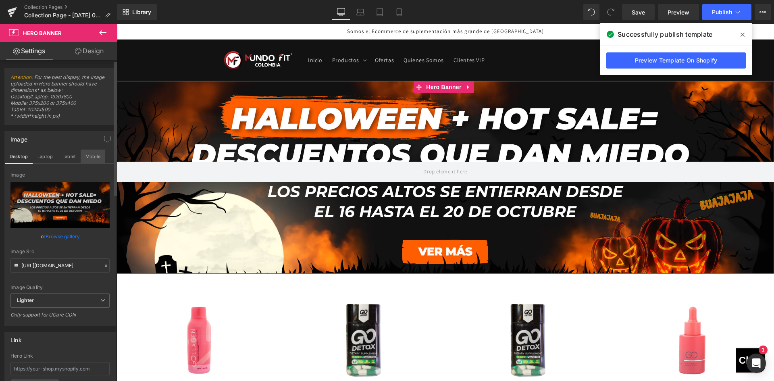
click at [96, 153] on button "Mobile" at bounding box center [93, 157] width 25 height 14
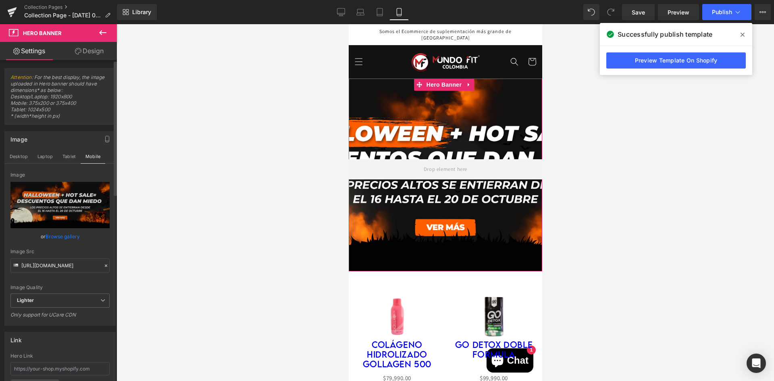
click at [68, 233] on link "Browse gallery" at bounding box center [63, 236] width 34 height 14
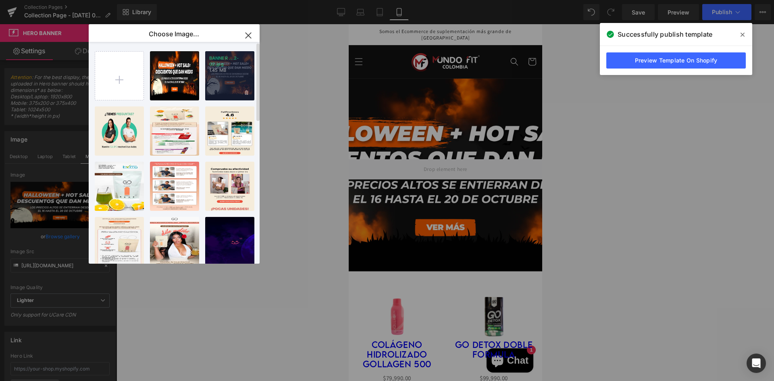
click at [221, 72] on p "1.45 MB" at bounding box center [229, 70] width 41 height 6
type input "[URL][DOMAIN_NAME]"
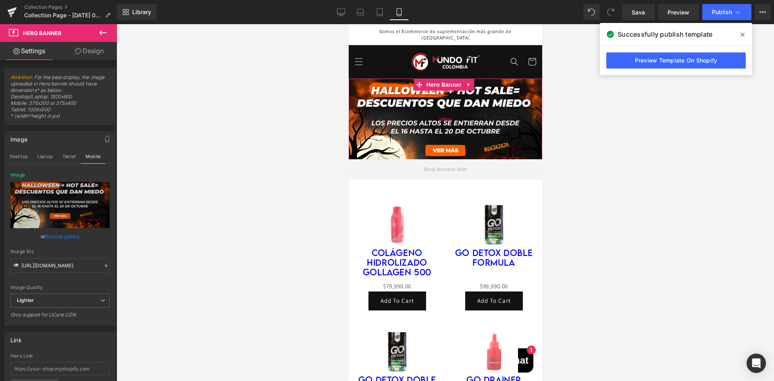
drag, startPoint x: 385, startPoint y: 175, endPoint x: 401, endPoint y: 94, distance: 82.6
click at [401, 94] on div "Hero Banner 200px" at bounding box center [444, 129] width 193 height 101
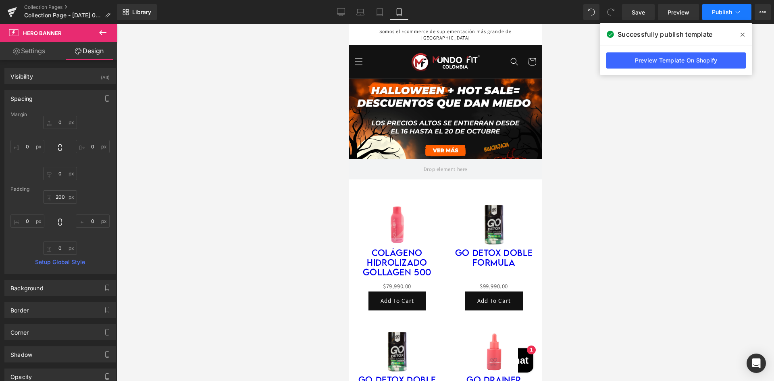
click at [728, 6] on button "Publish" at bounding box center [726, 12] width 49 height 16
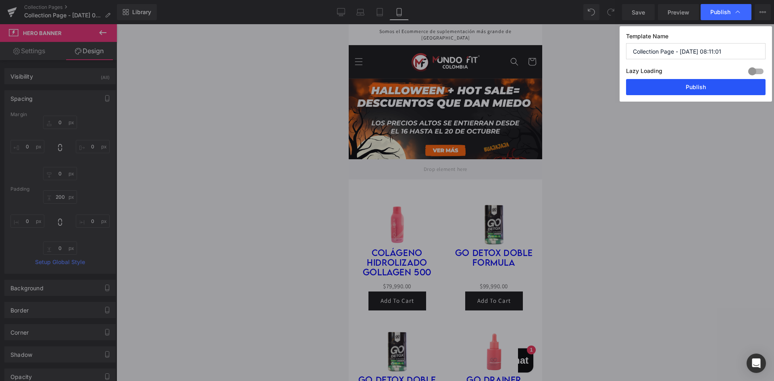
click at [704, 90] on button "Publish" at bounding box center [695, 87] width 139 height 16
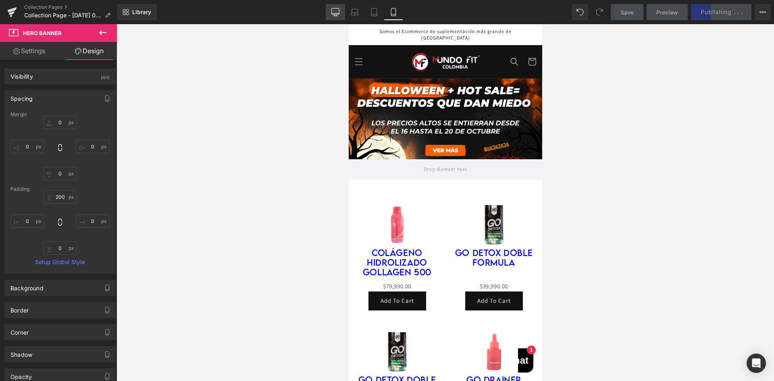
click at [336, 9] on icon at bounding box center [335, 12] width 8 height 8
type input "0"
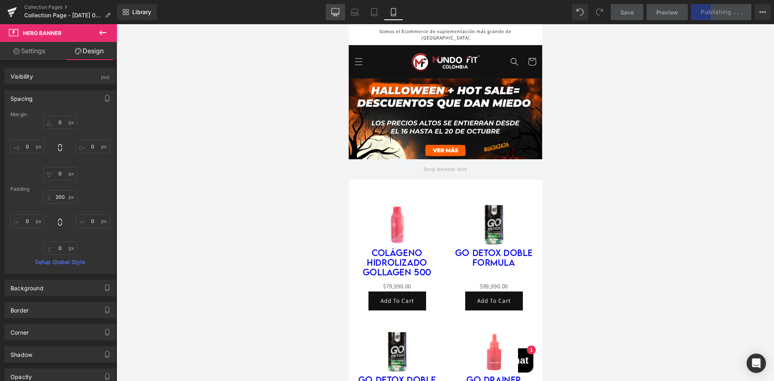
type input "200"
type input "0"
type input "228"
type input "0"
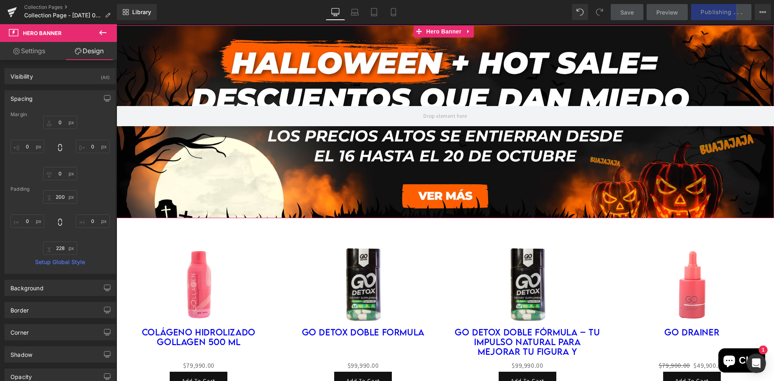
scroll to position [129, 0]
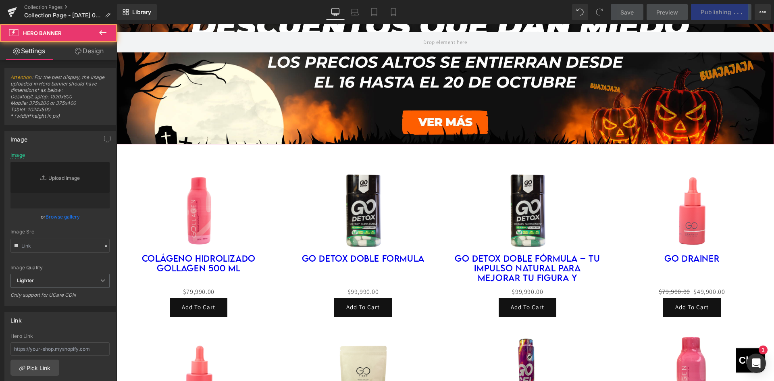
type input "[URL][DOMAIN_NAME]"
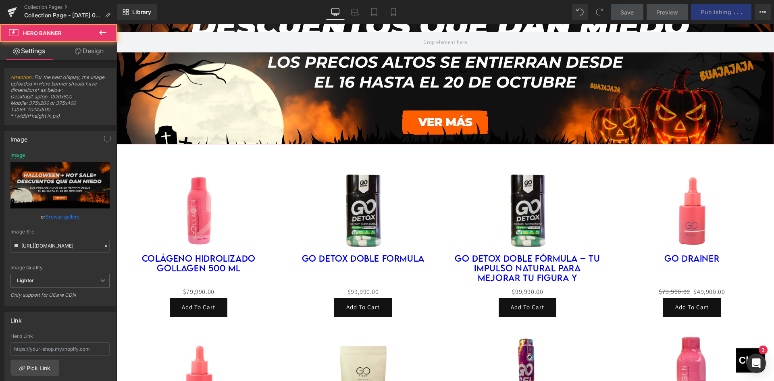
click at [433, 133] on div at bounding box center [444, 48] width 657 height 193
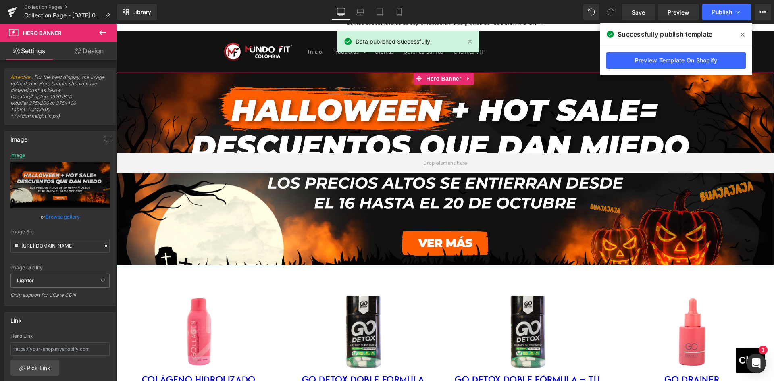
scroll to position [0, 0]
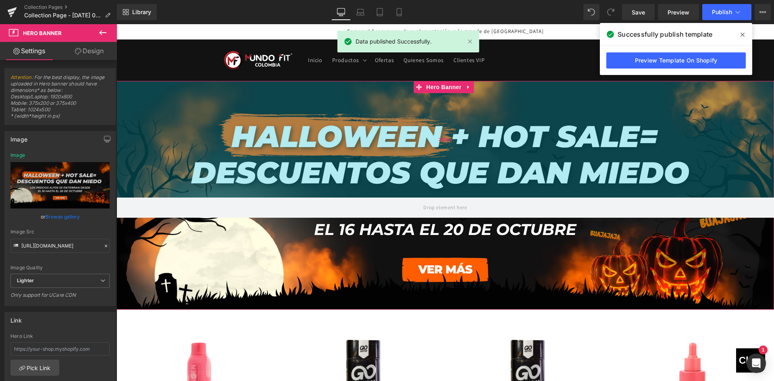
drag, startPoint x: 451, startPoint y: 128, endPoint x: 464, endPoint y: 164, distance: 38.0
click at [464, 164] on div "289px" at bounding box center [444, 139] width 657 height 116
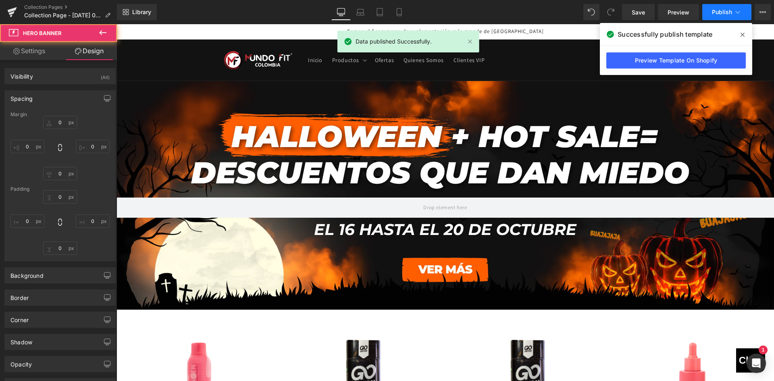
type input "0"
type input "289"
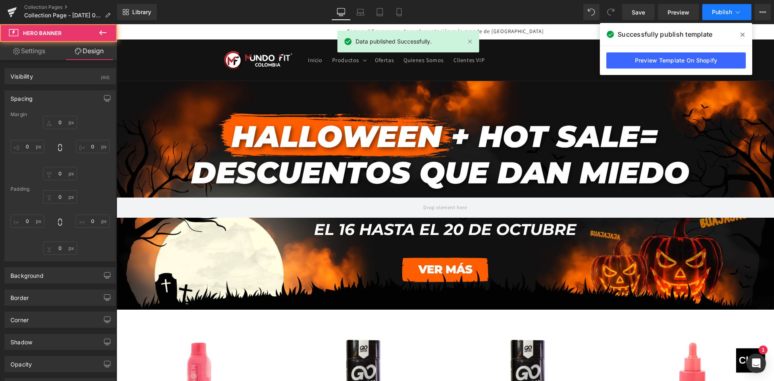
type input "0"
type input "228"
type input "0"
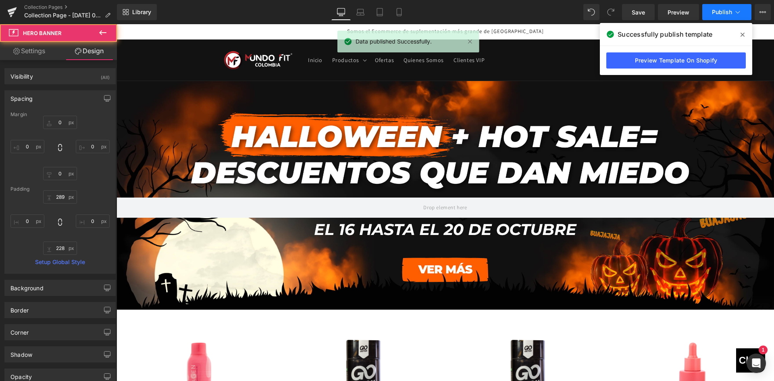
click at [717, 19] on button "Publish" at bounding box center [726, 12] width 49 height 16
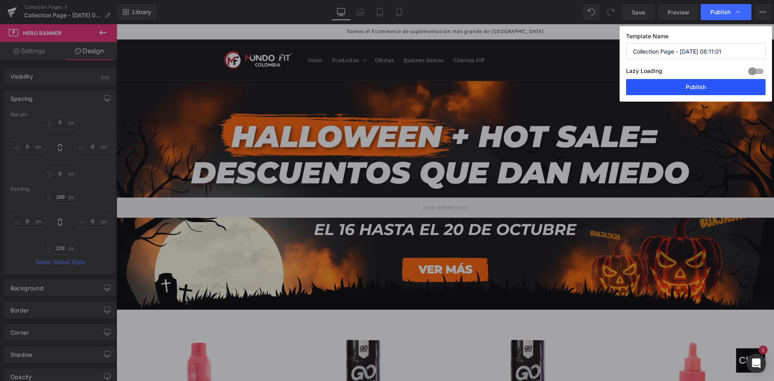
click at [705, 83] on button "Publish" at bounding box center [695, 87] width 139 height 16
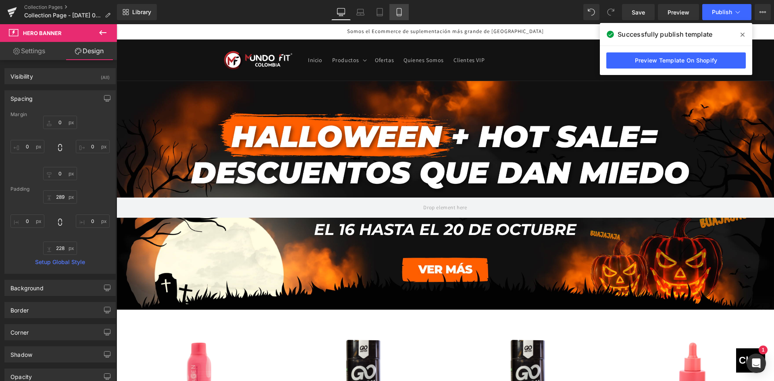
drag, startPoint x: 397, startPoint y: 11, endPoint x: 398, endPoint y: 19, distance: 8.5
click at [398, 11] on icon at bounding box center [399, 12] width 8 height 8
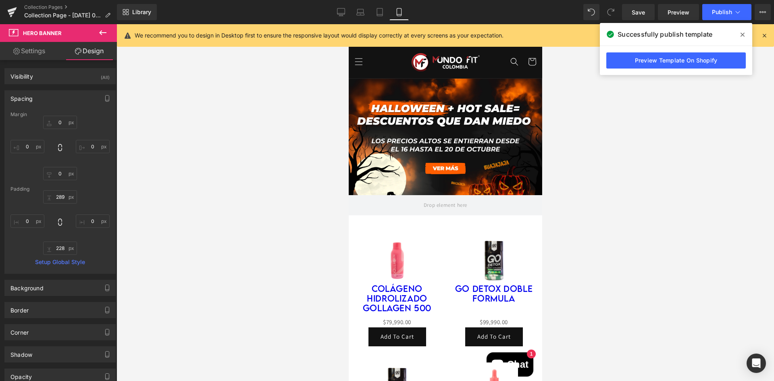
type input "0"
type input "289"
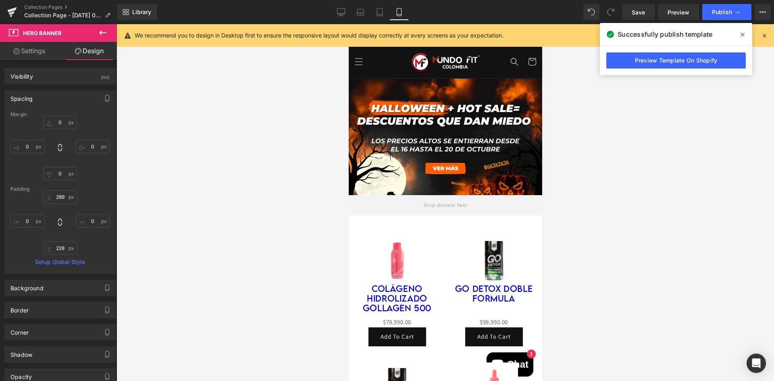
type input "0"
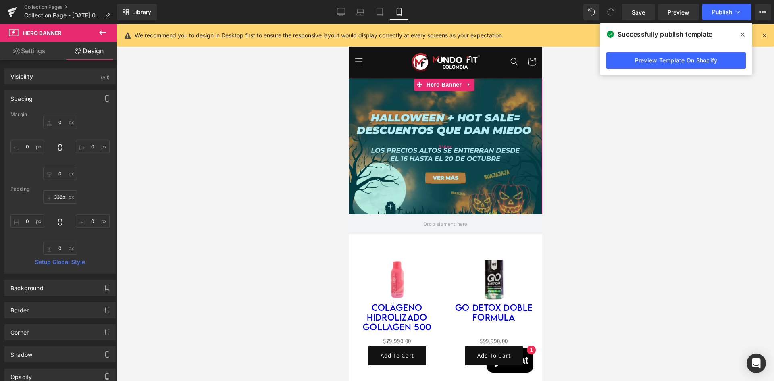
type input "339px"
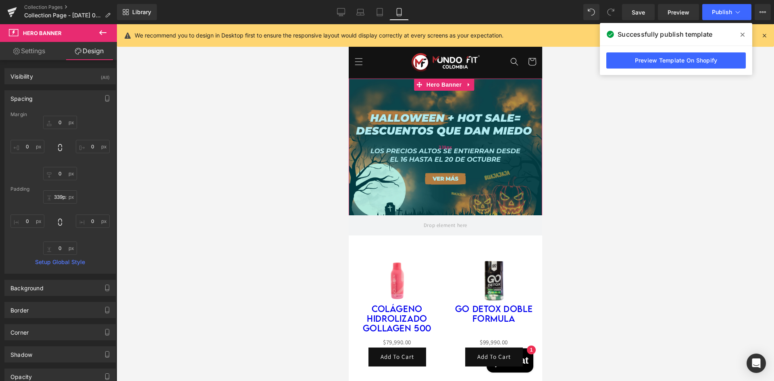
drag, startPoint x: 402, startPoint y: 134, endPoint x: 404, endPoint y: 140, distance: 6.3
click at [404, 140] on div "339px" at bounding box center [444, 147] width 193 height 137
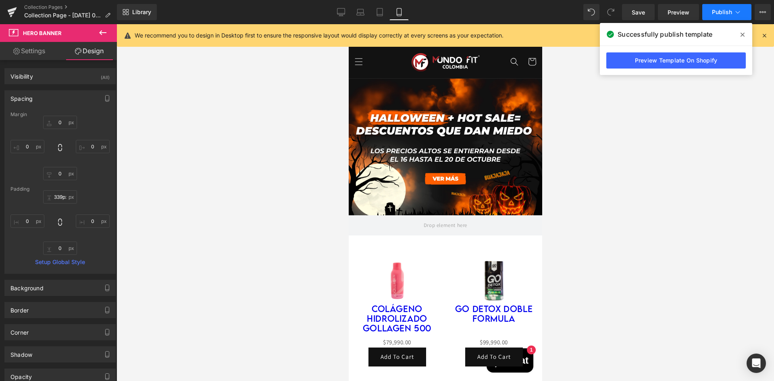
click at [714, 12] on span "Publish" at bounding box center [722, 12] width 20 height 6
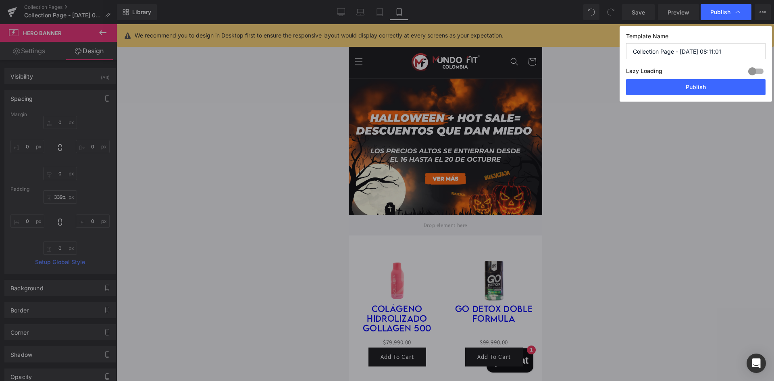
click at [679, 89] on button "Publish" at bounding box center [695, 87] width 139 height 16
